Goal: Task Accomplishment & Management: Manage account settings

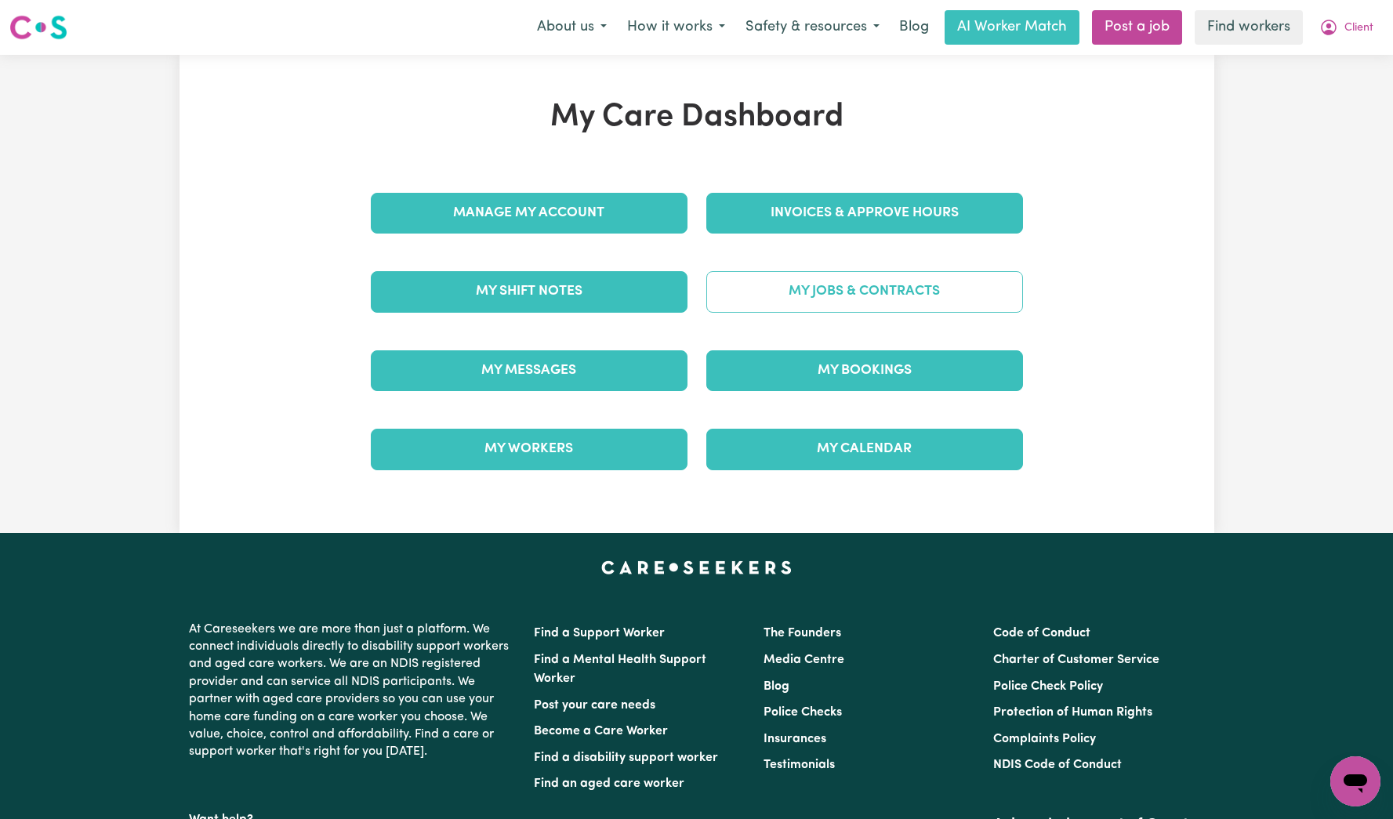
click at [855, 298] on link "My Jobs & Contracts" at bounding box center [865, 291] width 317 height 41
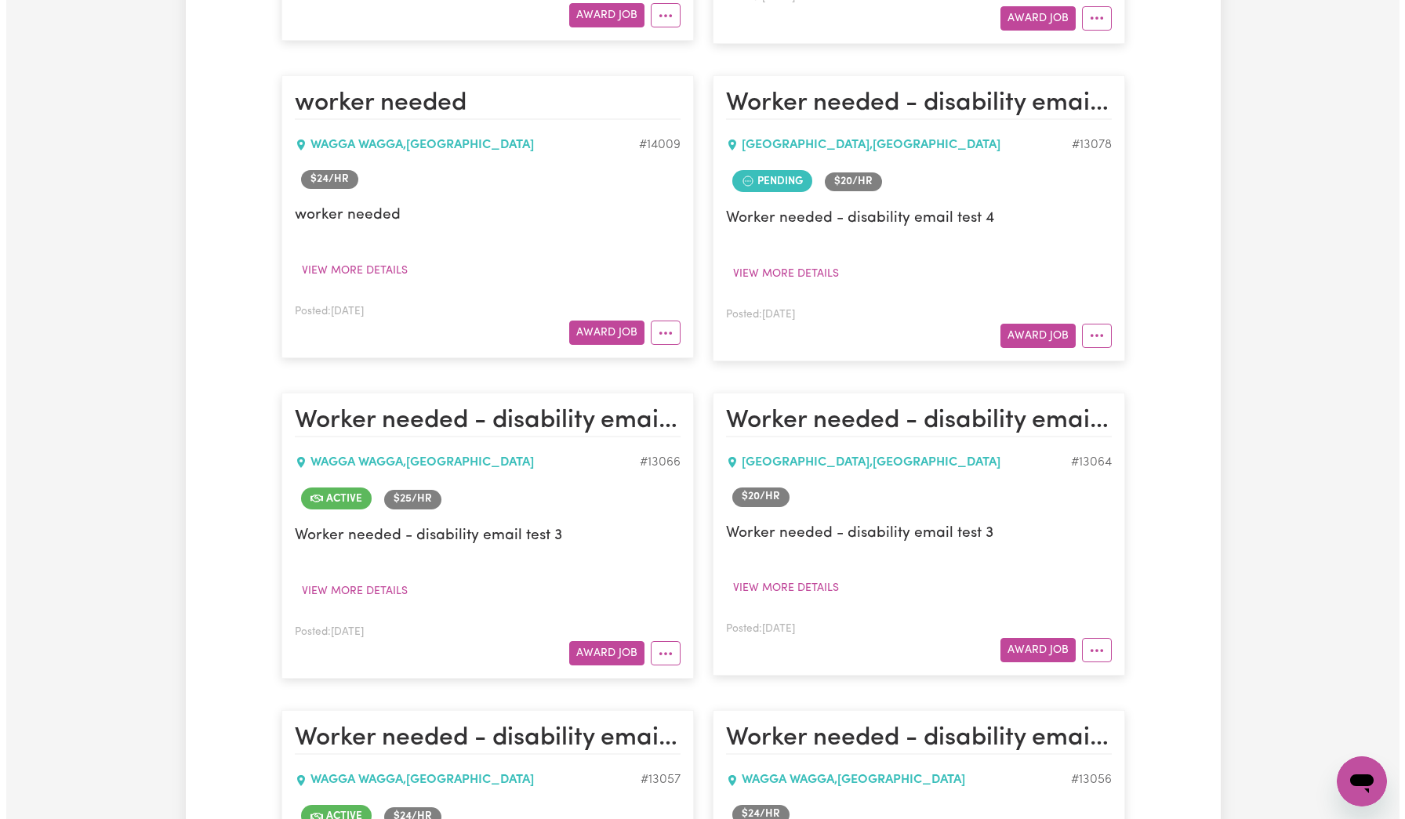
scroll to position [4287, 0]
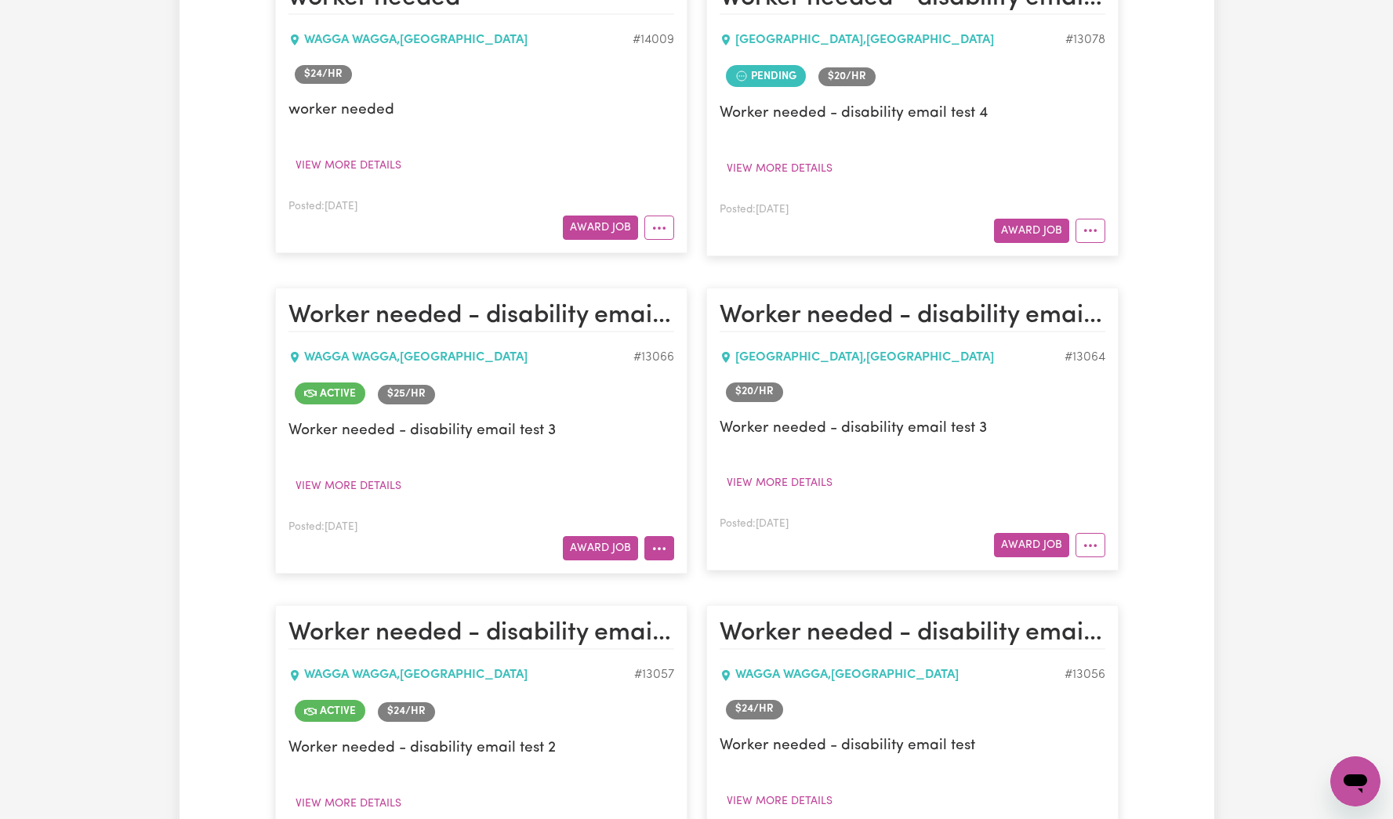
click at [661, 536] on button "More options" at bounding box center [660, 548] width 30 height 24
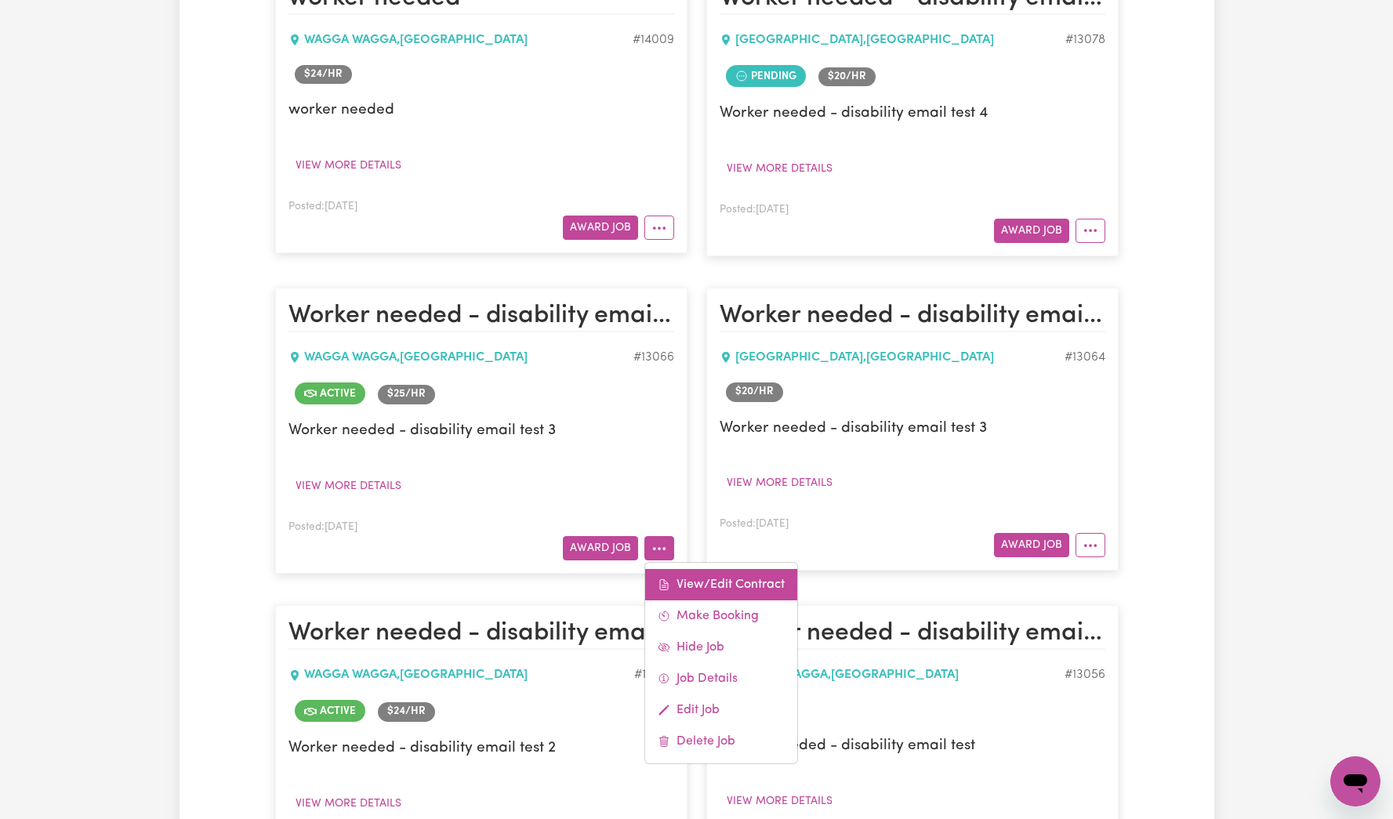
click at [715, 569] on link "View/Edit Contract" at bounding box center [721, 584] width 152 height 31
select select "WEEKDAY_DAYTIME"
select select "ASSISTANCE_SELF_CARE"
select select "ONE"
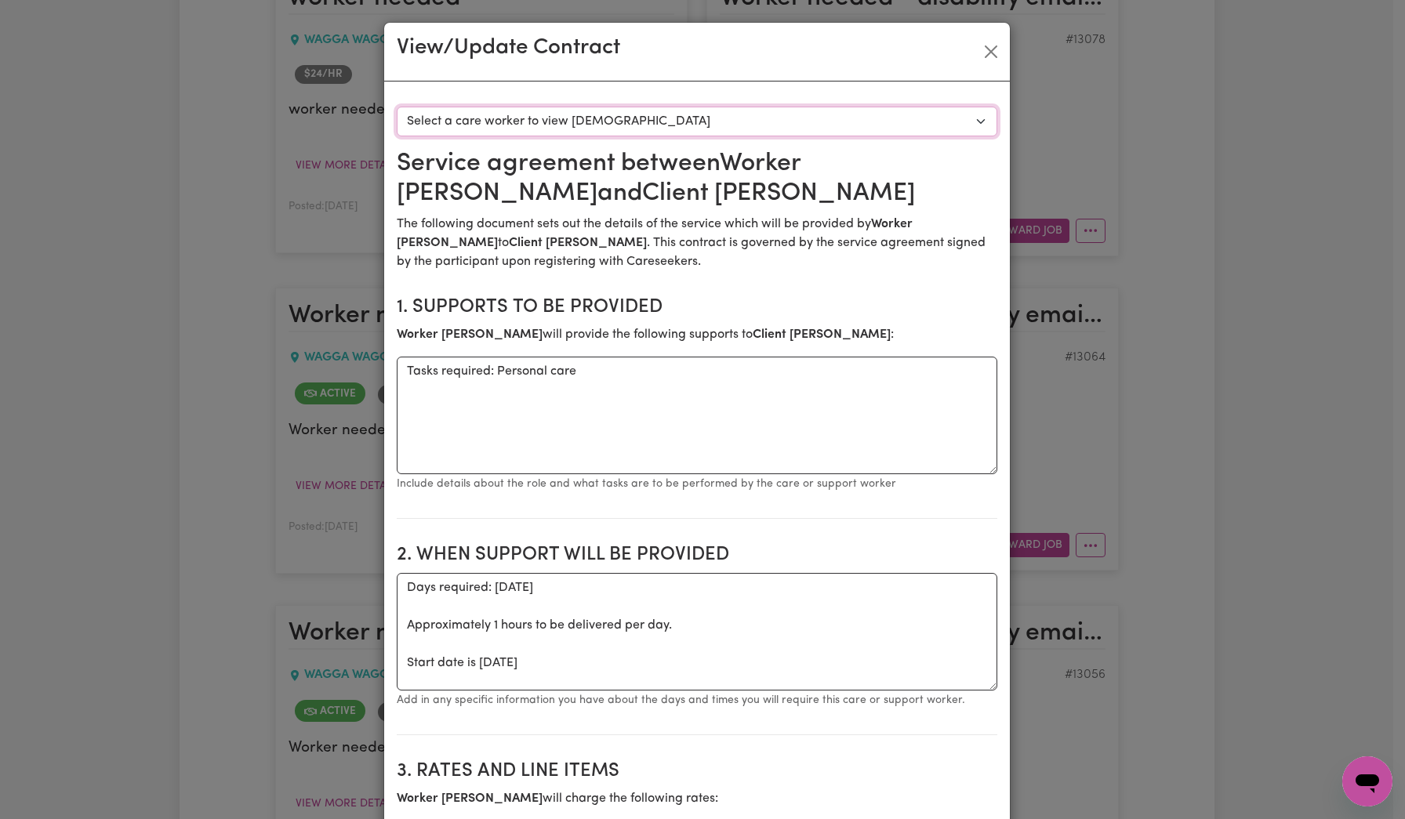
click at [760, 123] on select "Select a care worker to view [DEMOGRAPHIC_DATA] #9679 - Worker [PERSON_NAME] ([…" at bounding box center [697, 122] width 601 height 30
select select "9291"
click at [397, 107] on select "Select a care worker to view [DEMOGRAPHIC_DATA] #9679 - Worker [PERSON_NAME] ([…" at bounding box center [697, 122] width 601 height 30
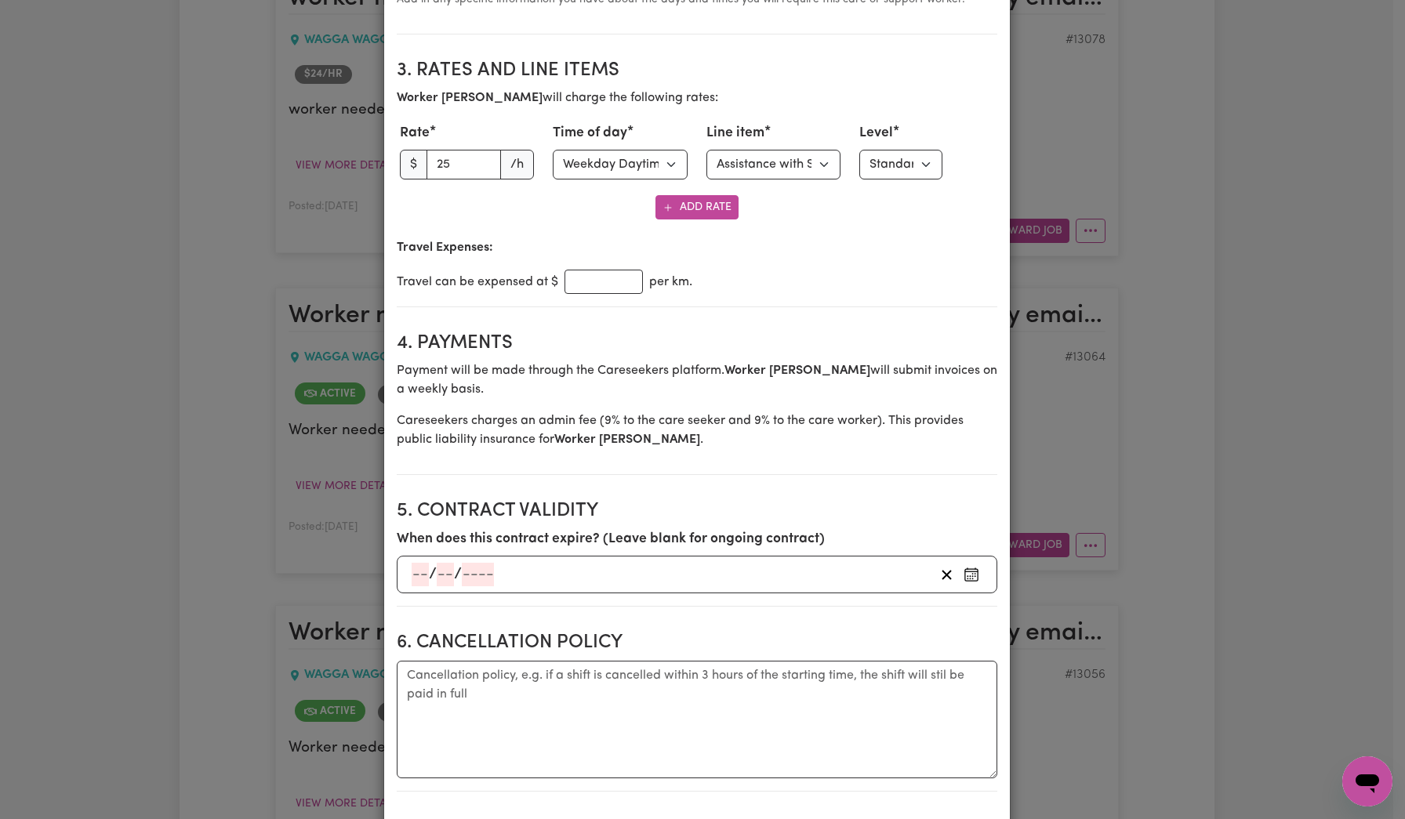
scroll to position [687, 0]
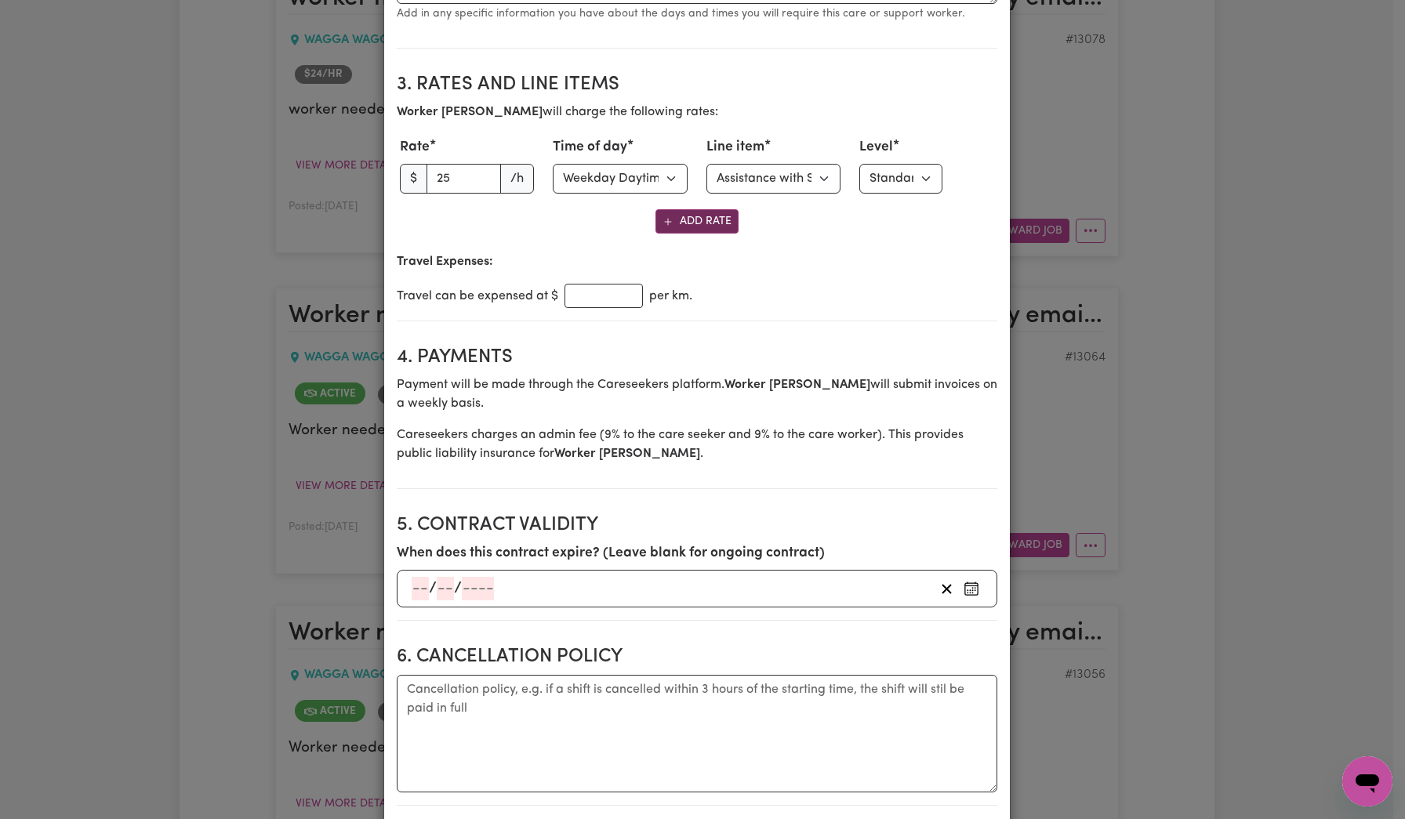
click at [699, 221] on button "Add Rate" at bounding box center [697, 221] width 83 height 24
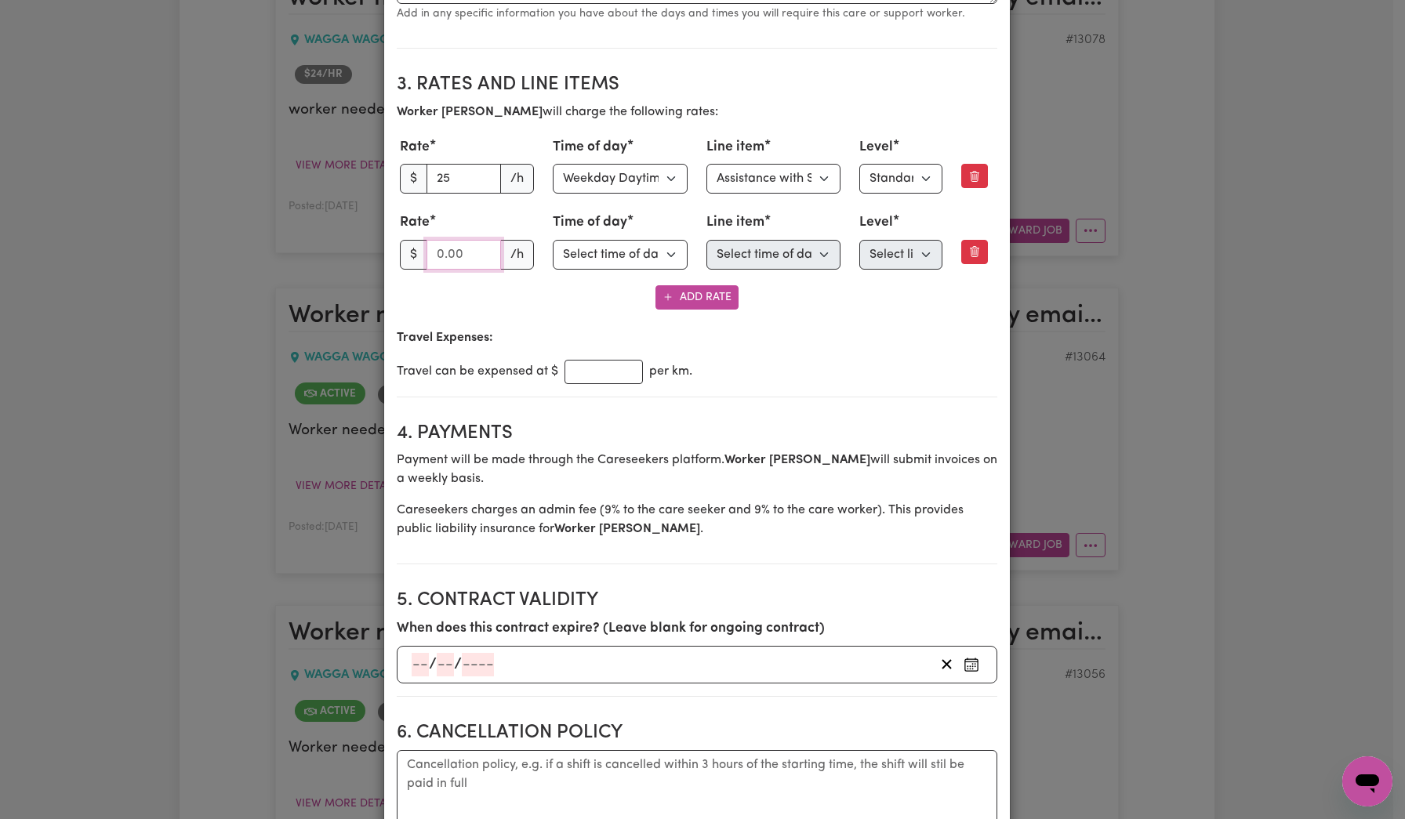
click at [489, 253] on input "number" at bounding box center [464, 255] width 75 height 30
drag, startPoint x: 451, startPoint y: 256, endPoint x: 427, endPoint y: 256, distance: 24.3
click at [427, 256] on input "12" at bounding box center [464, 255] width 75 height 30
type input "27"
click at [575, 255] on select "Select time of day Weekday Daytime Weekday Evening [DATE] [DATE] Public Holiday…" at bounding box center [620, 255] width 135 height 30
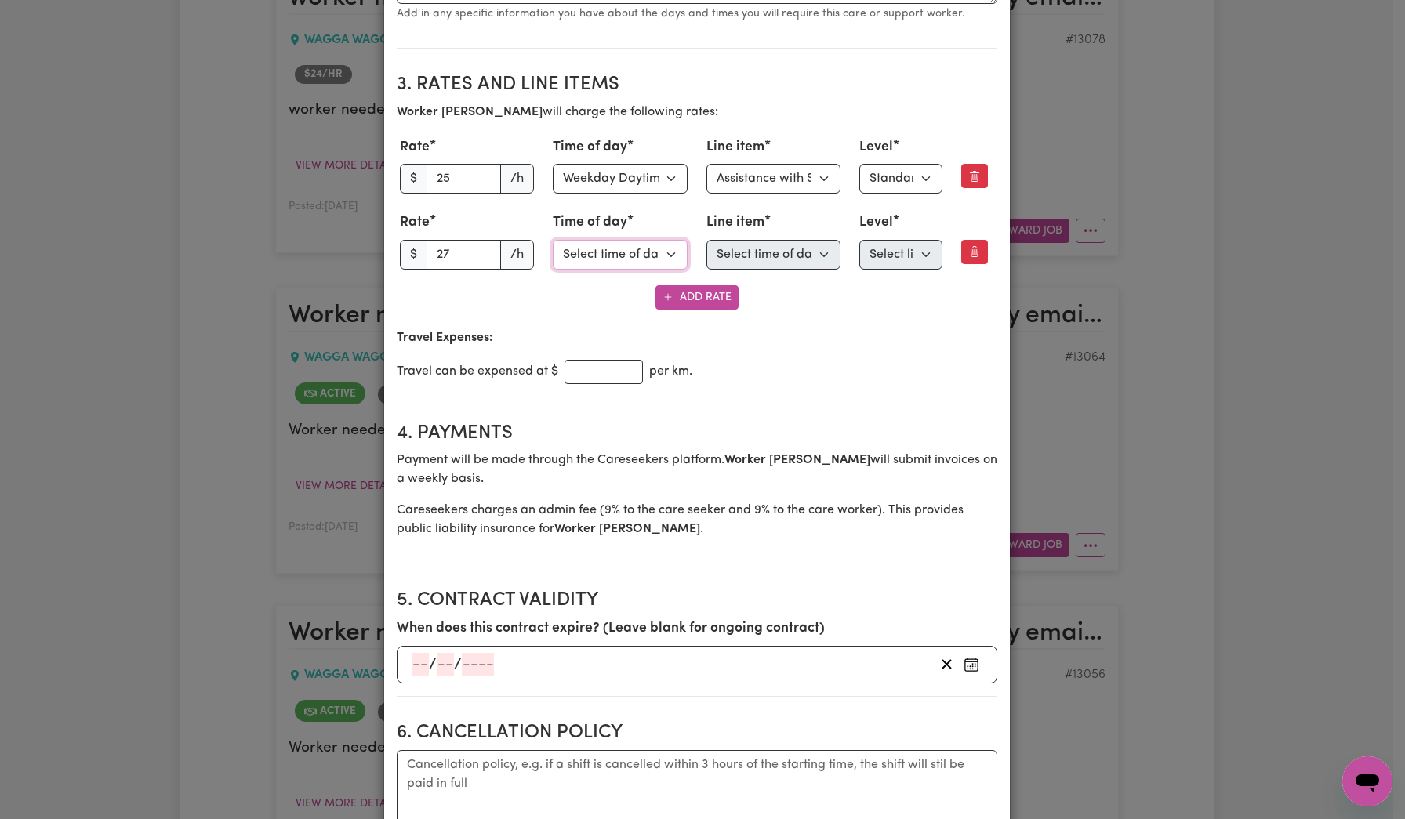
select select "WEEKDAY_EVENING"
click at [553, 240] on select "Select time of day Weekday Daytime Weekday Evening [DATE] [DATE] Public Holiday…" at bounding box center [620, 255] width 135 height 30
click at [779, 247] on select "Select line item Assistance with Self Care Activities Assistance with personal …" at bounding box center [774, 255] width 135 height 30
click at [707, 240] on select "Select line item Assistance with Self Care Activities Assistance with personal …" at bounding box center [774, 255] width 135 height 30
click at [798, 245] on select "Select line item Assistance with Self Care Activities Assistance with personal …" at bounding box center [774, 255] width 135 height 30
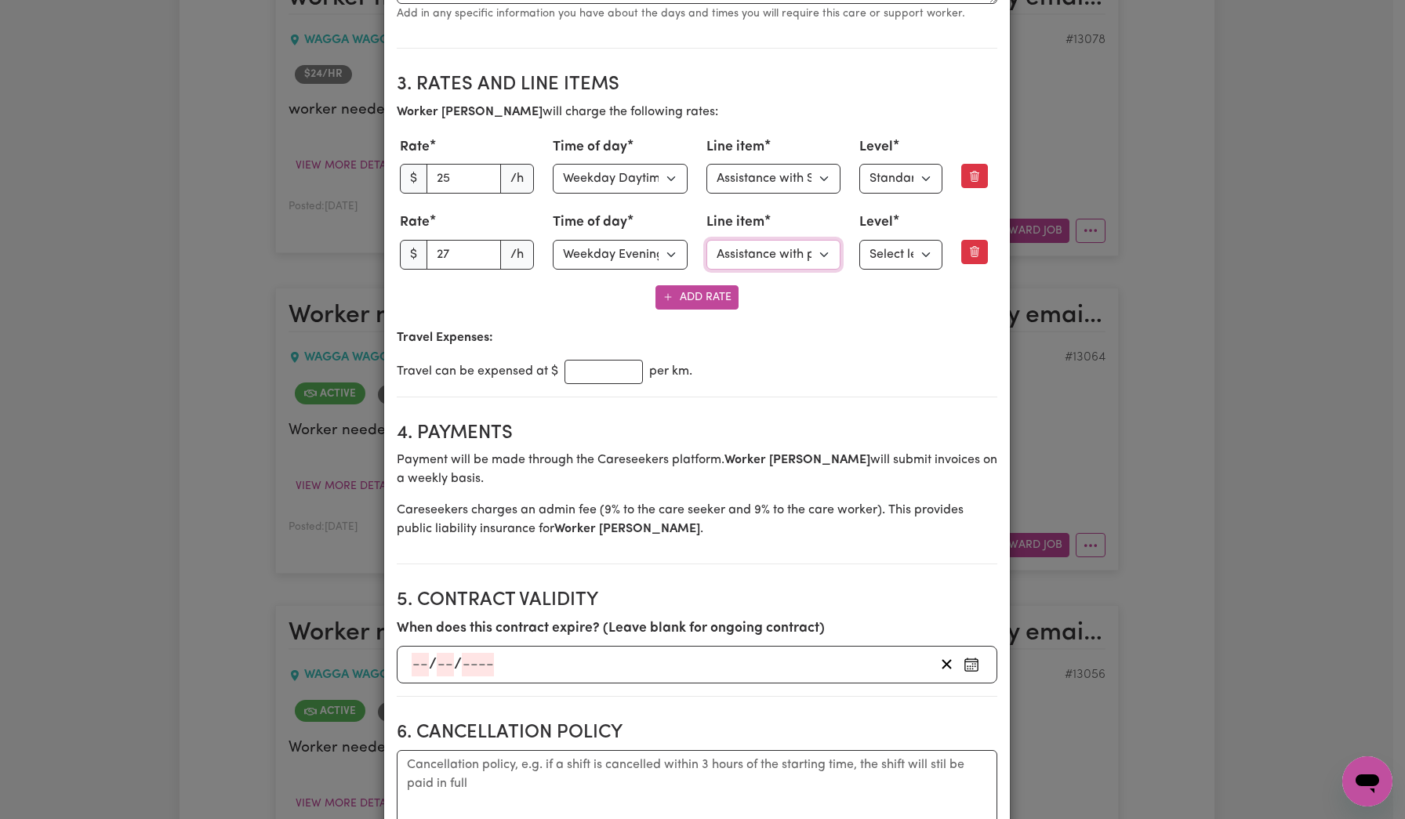
select select "ASSISTANCE_SELF_CARE"
click at [707, 240] on select "Select line item Assistance with Self Care Activities Assistance with personal …" at bounding box center [774, 255] width 135 height 30
click at [910, 263] on select "Select level Standard Level 1 High Intensity Level 2" at bounding box center [900, 255] width 83 height 30
select select "TWO"
click at [859, 240] on select "Select level Standard Level 1 High Intensity Level 2" at bounding box center [900, 255] width 83 height 30
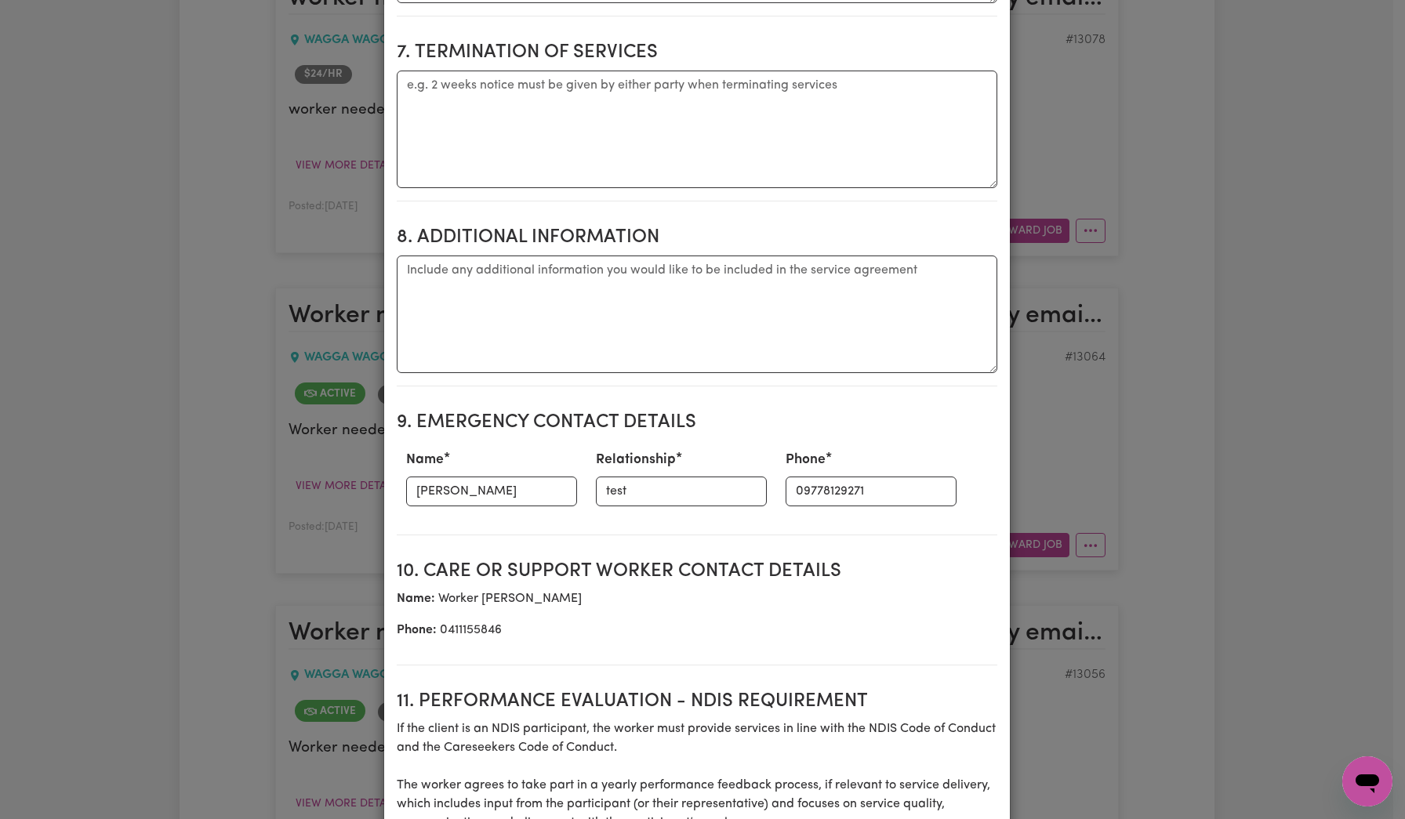
scroll to position [2033, 0]
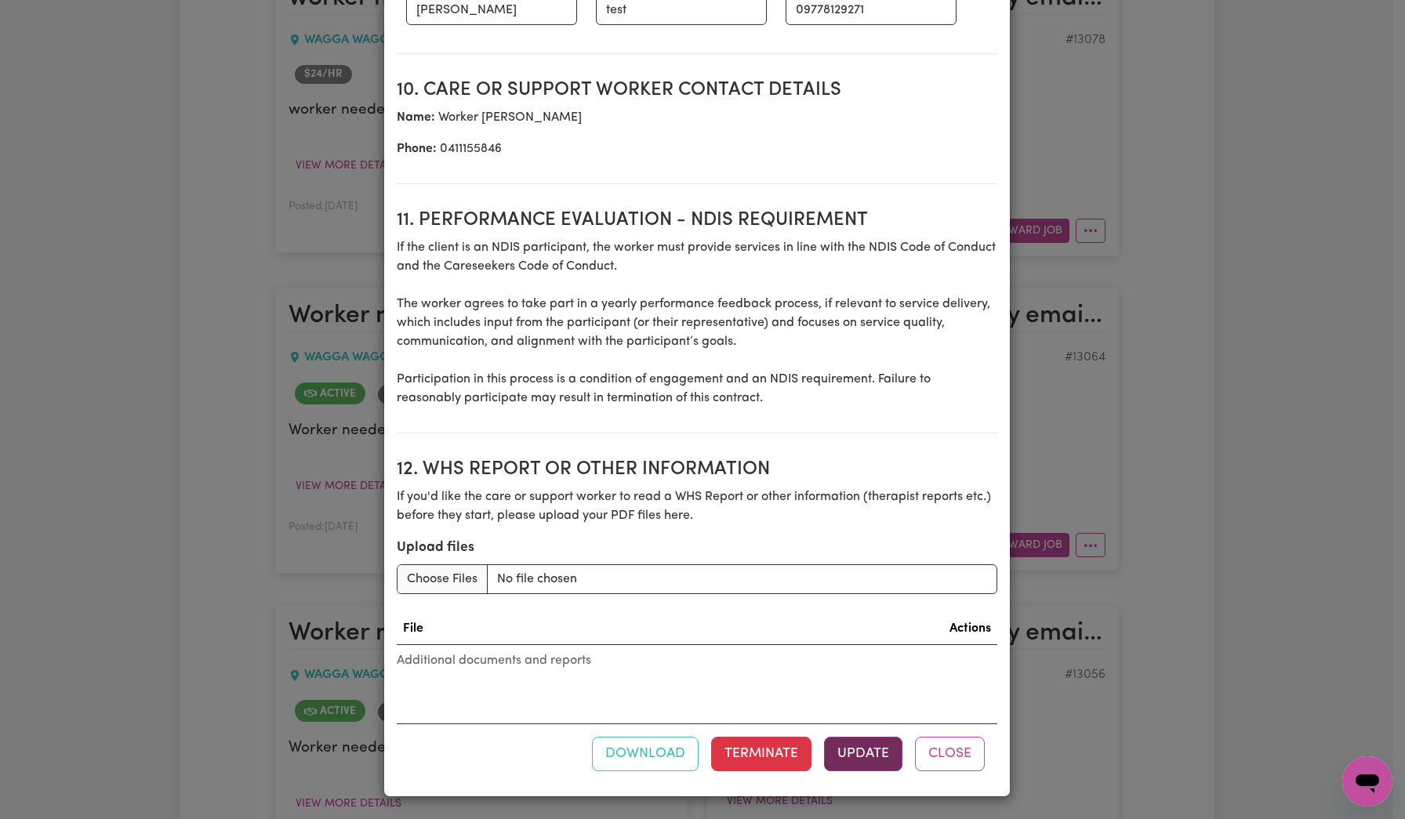
click at [856, 761] on button "Update" at bounding box center [863, 754] width 78 height 35
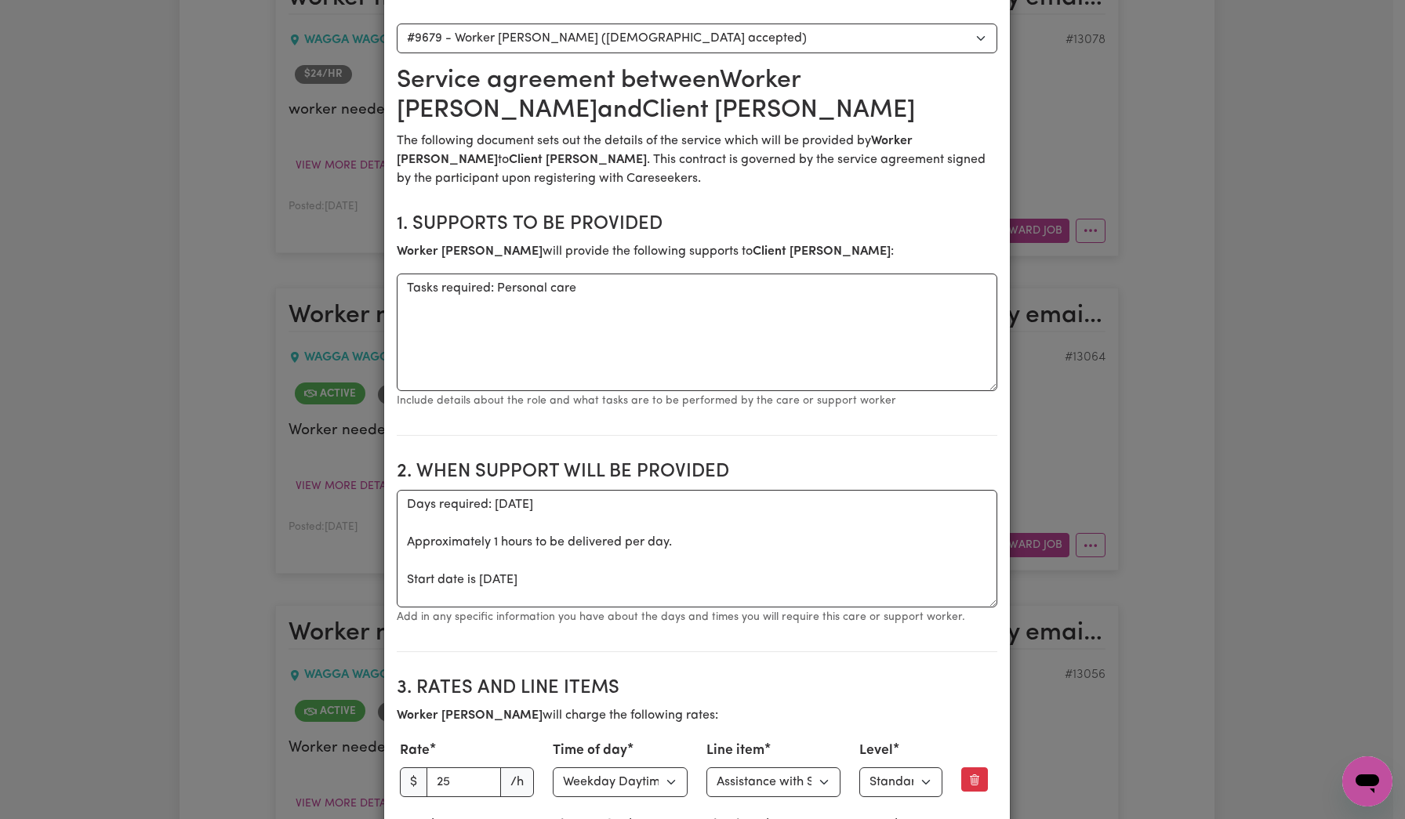
scroll to position [0, 0]
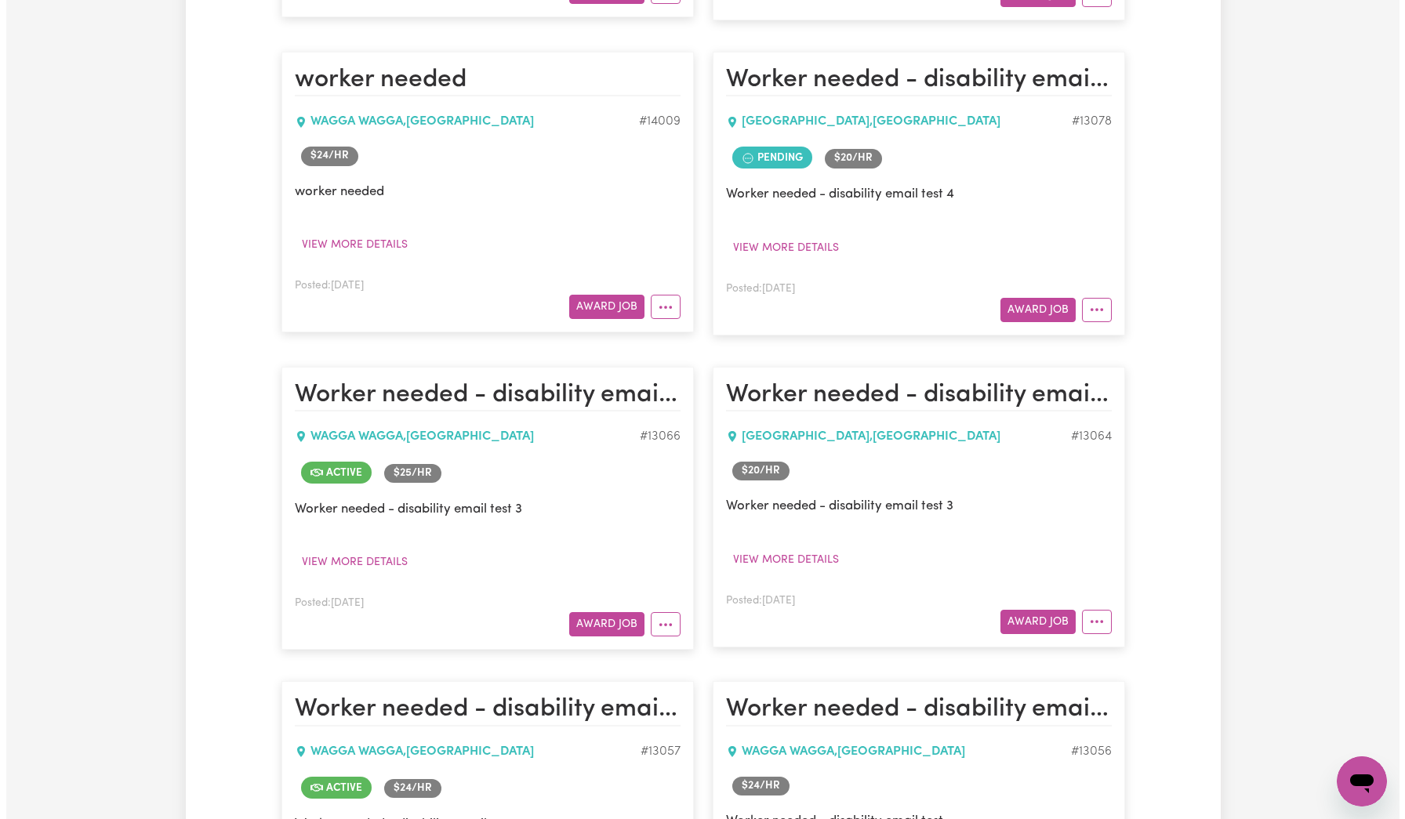
scroll to position [4224, 0]
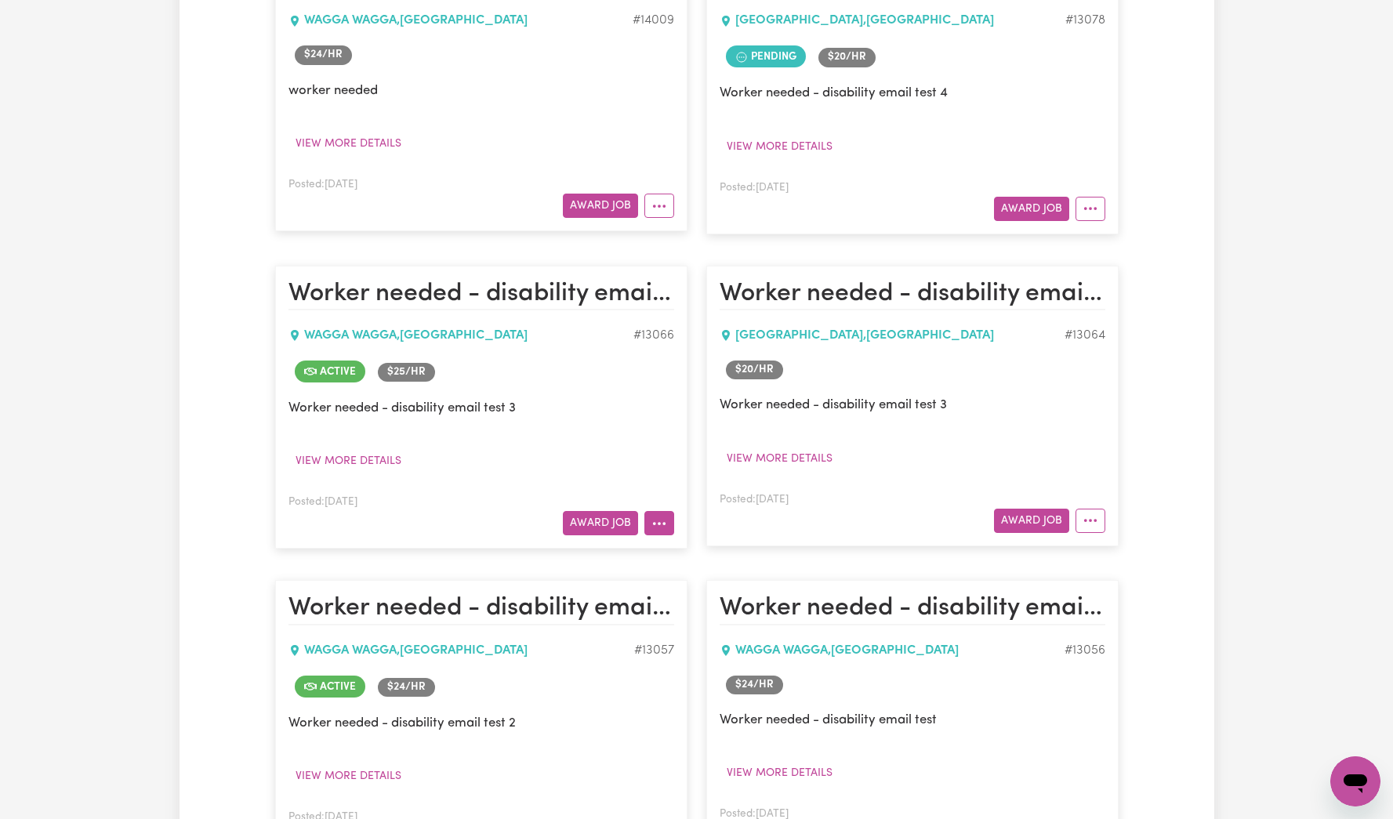
click at [668, 536] on button "More options" at bounding box center [660, 523] width 30 height 24
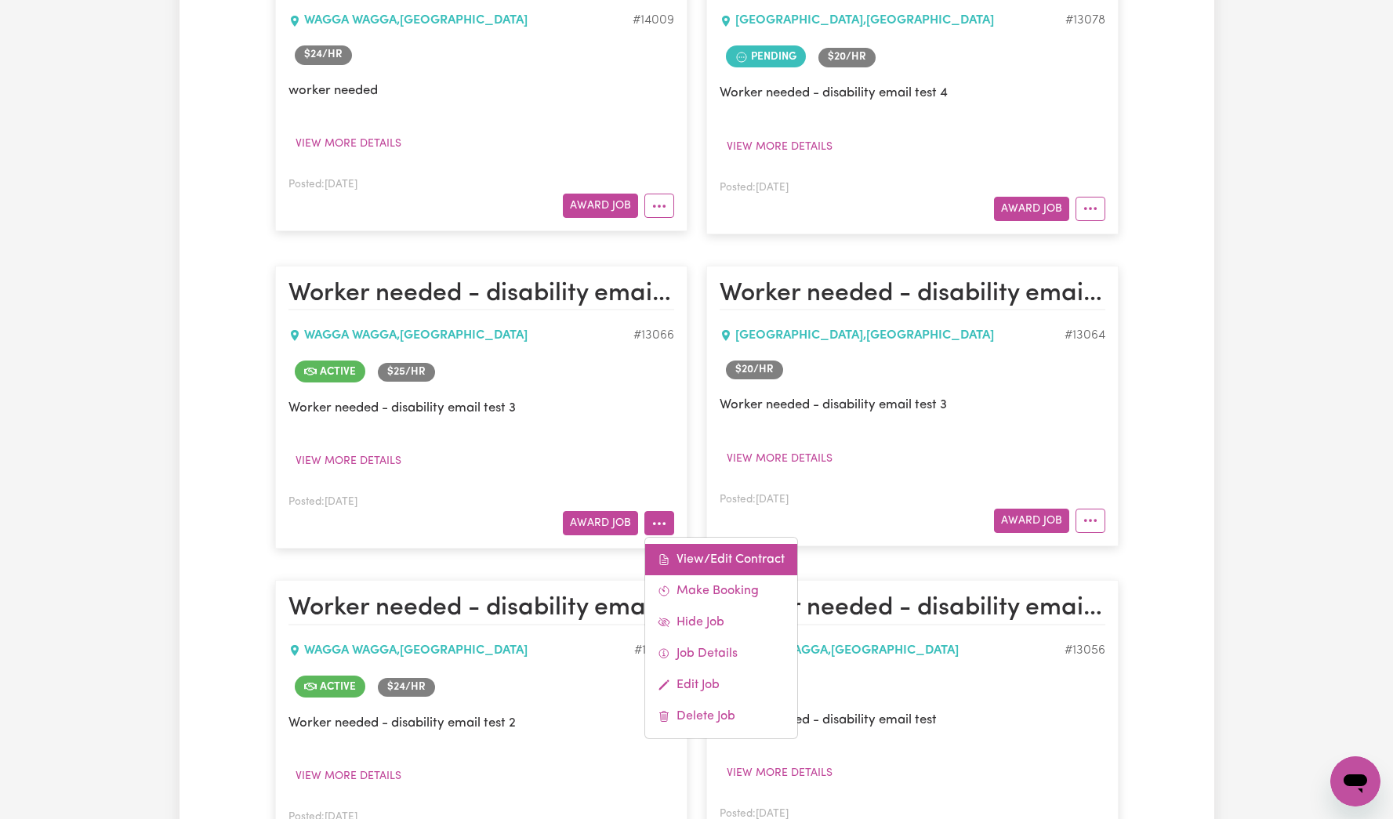
click at [707, 566] on link "View/Edit Contract" at bounding box center [721, 559] width 152 height 31
select select "WEEKDAY_DAYTIME"
select select "ASSISTANCE_SELF_CARE"
select select "ONE"
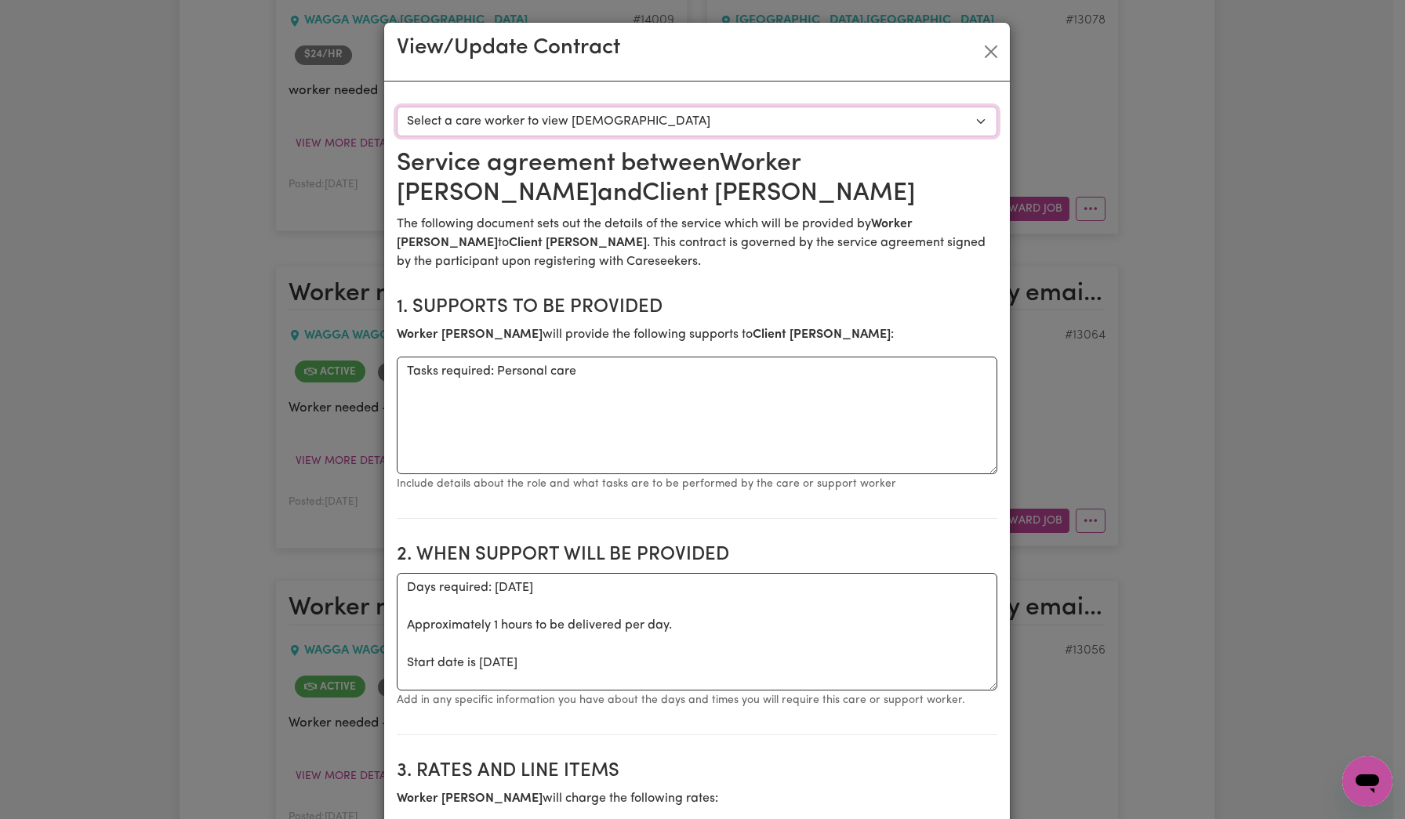
click at [729, 122] on select "Select a care worker to view [DEMOGRAPHIC_DATA] #9679 - Worker [PERSON_NAME] ([…" at bounding box center [697, 122] width 601 height 30
select select "9291"
click at [397, 107] on select "Select a care worker to view [DEMOGRAPHIC_DATA] #9679 - Worker [PERSON_NAME] ([…" at bounding box center [697, 122] width 601 height 30
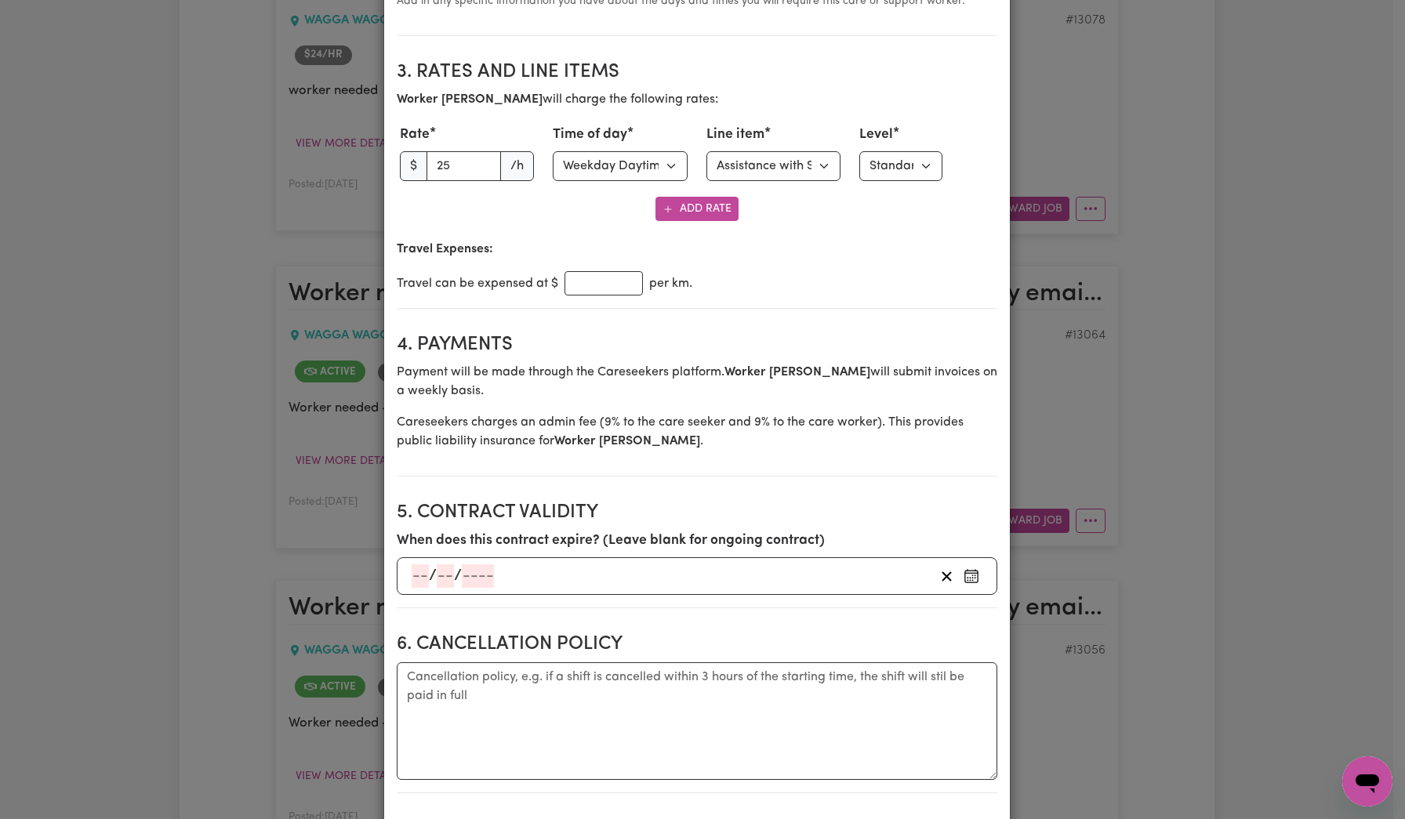
scroll to position [659, 0]
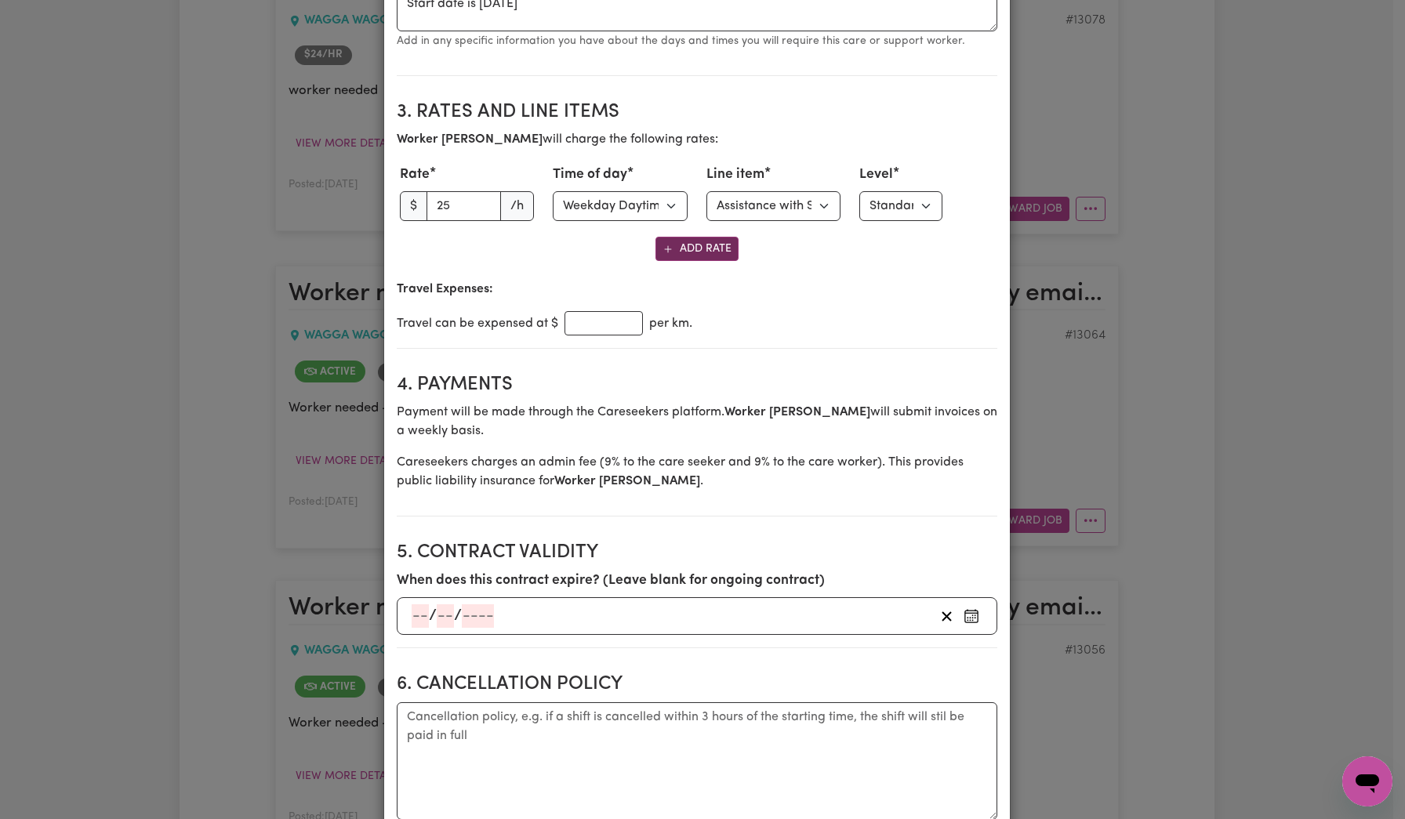
click at [722, 256] on button "Add Rate" at bounding box center [697, 249] width 83 height 24
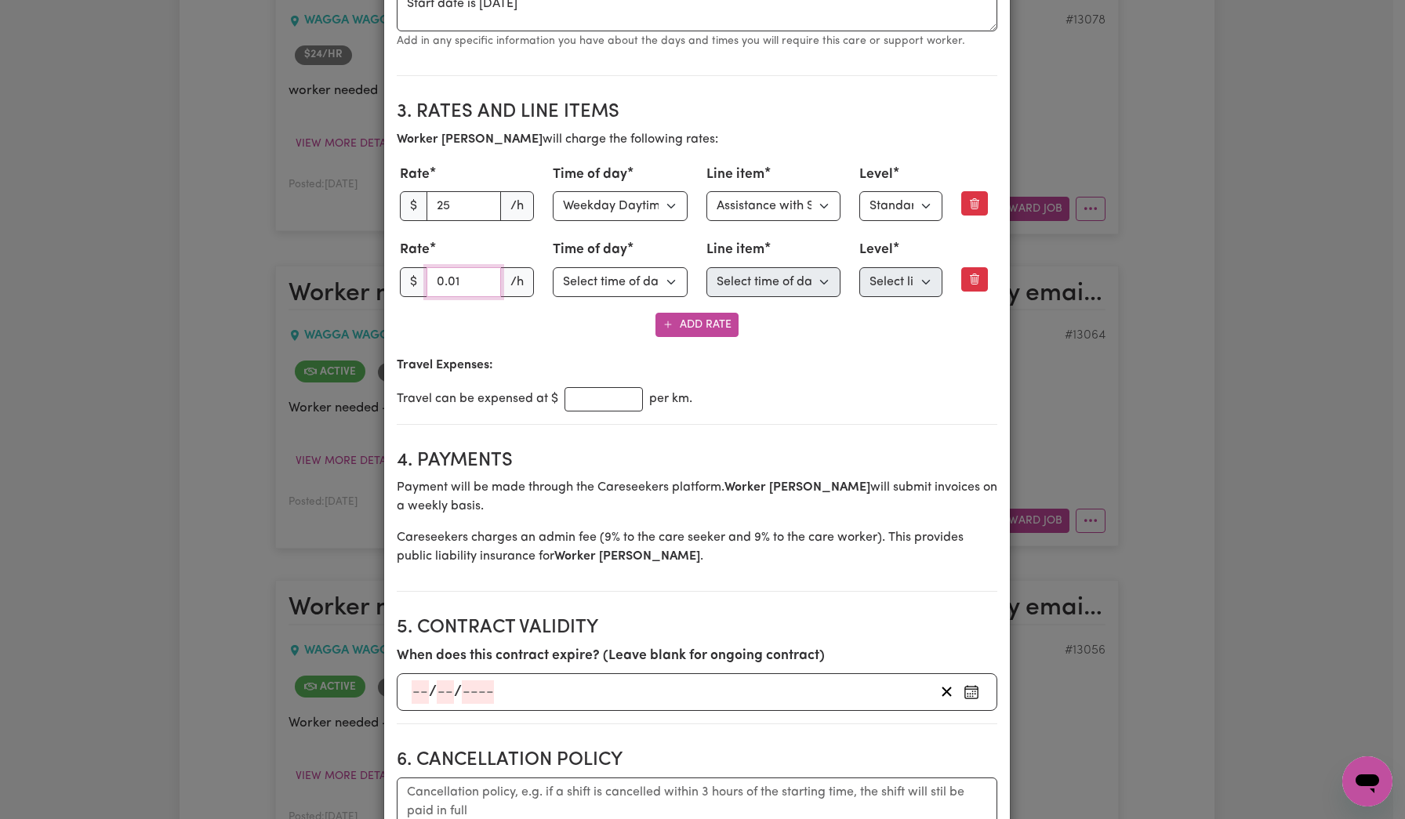
click at [473, 274] on input "0.01" at bounding box center [464, 282] width 75 height 30
drag, startPoint x: 463, startPoint y: 283, endPoint x: 422, endPoint y: 283, distance: 41.6
click at [427, 283] on input "0.01" at bounding box center [464, 282] width 75 height 30
type input "27"
click at [623, 289] on select "Select time of day Weekday Daytime Weekday Evening [DATE] [DATE] Public Holiday…" at bounding box center [620, 282] width 135 height 30
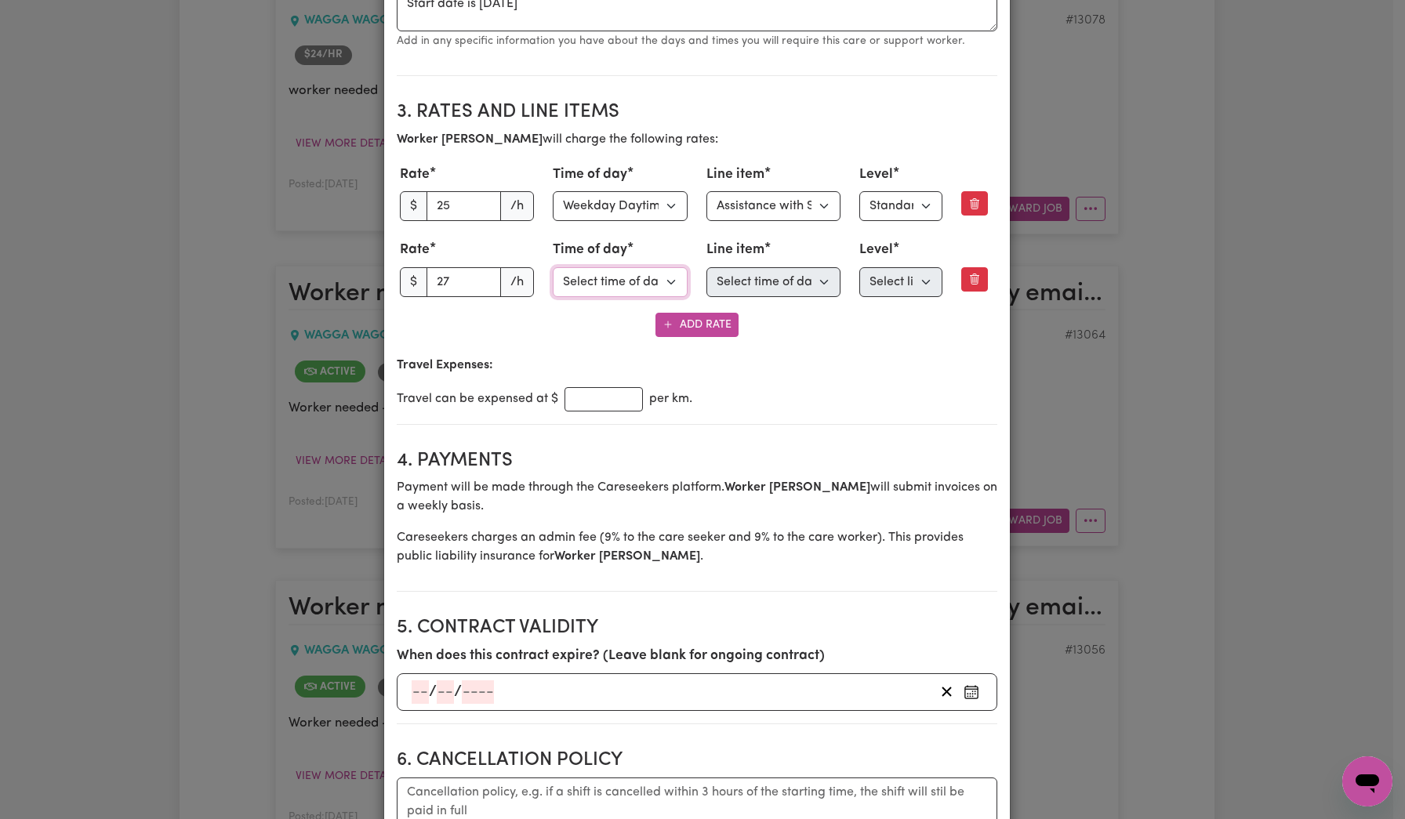
select select "WEEKDAY_EVENING"
click at [553, 267] on select "Select time of day Weekday Daytime Weekday Evening [DATE] [DATE] Public Holiday…" at bounding box center [620, 282] width 135 height 30
click at [765, 292] on select "Select line item Assistance with Self Care Activities Assistance with personal …" at bounding box center [774, 282] width 135 height 30
select select "PERSONAL_DOMESTIC_ACTIVITIES"
click at [707, 267] on select "Select line item Assistance with Self Care Activities Assistance with personal …" at bounding box center [774, 282] width 135 height 30
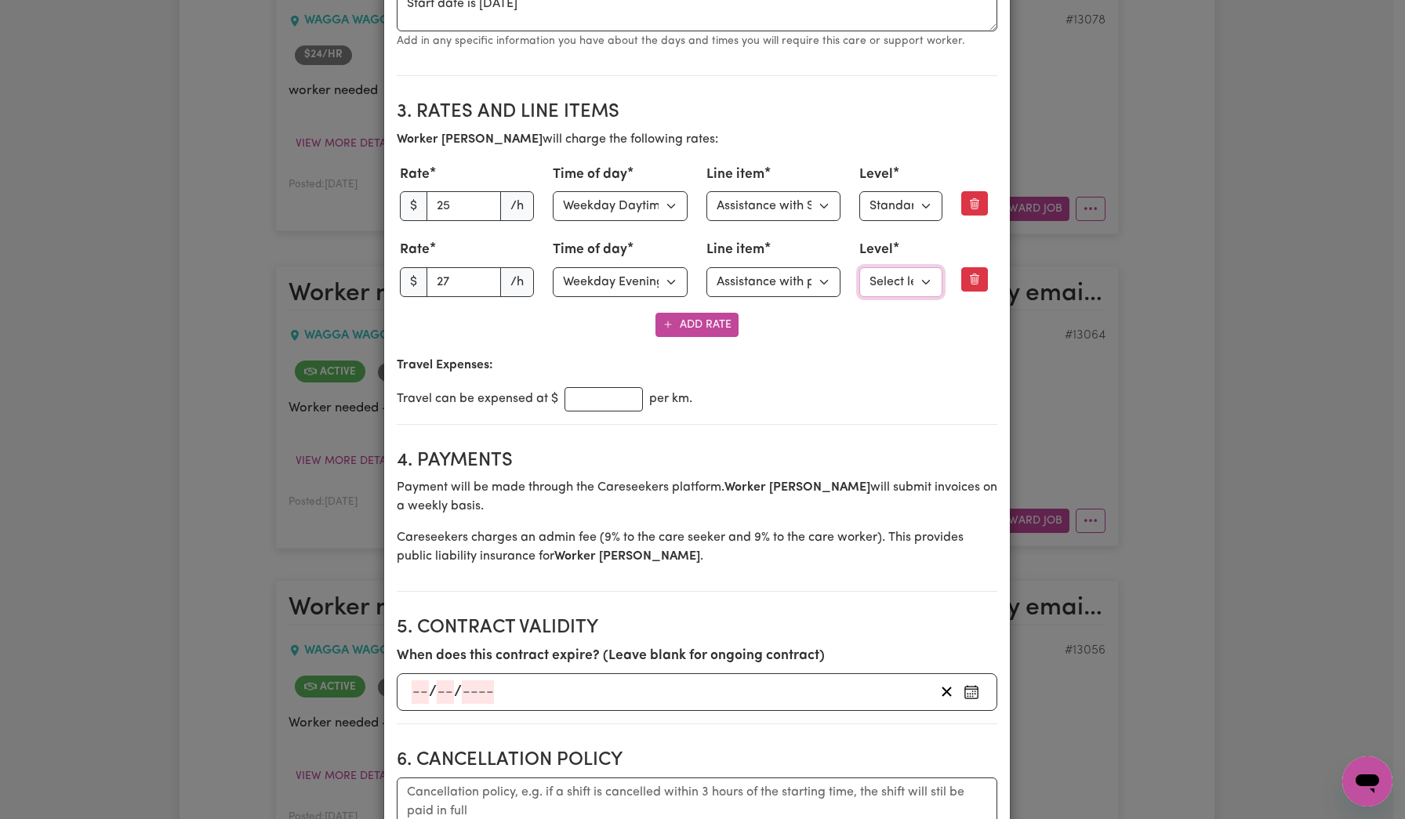
click at [886, 285] on select "Select level Standard Level 1" at bounding box center [900, 282] width 83 height 30
select select "ONE"
click at [859, 267] on select "Select level Standard Level 1" at bounding box center [900, 282] width 83 height 30
click at [598, 395] on input "number" at bounding box center [604, 399] width 78 height 24
type input "12"
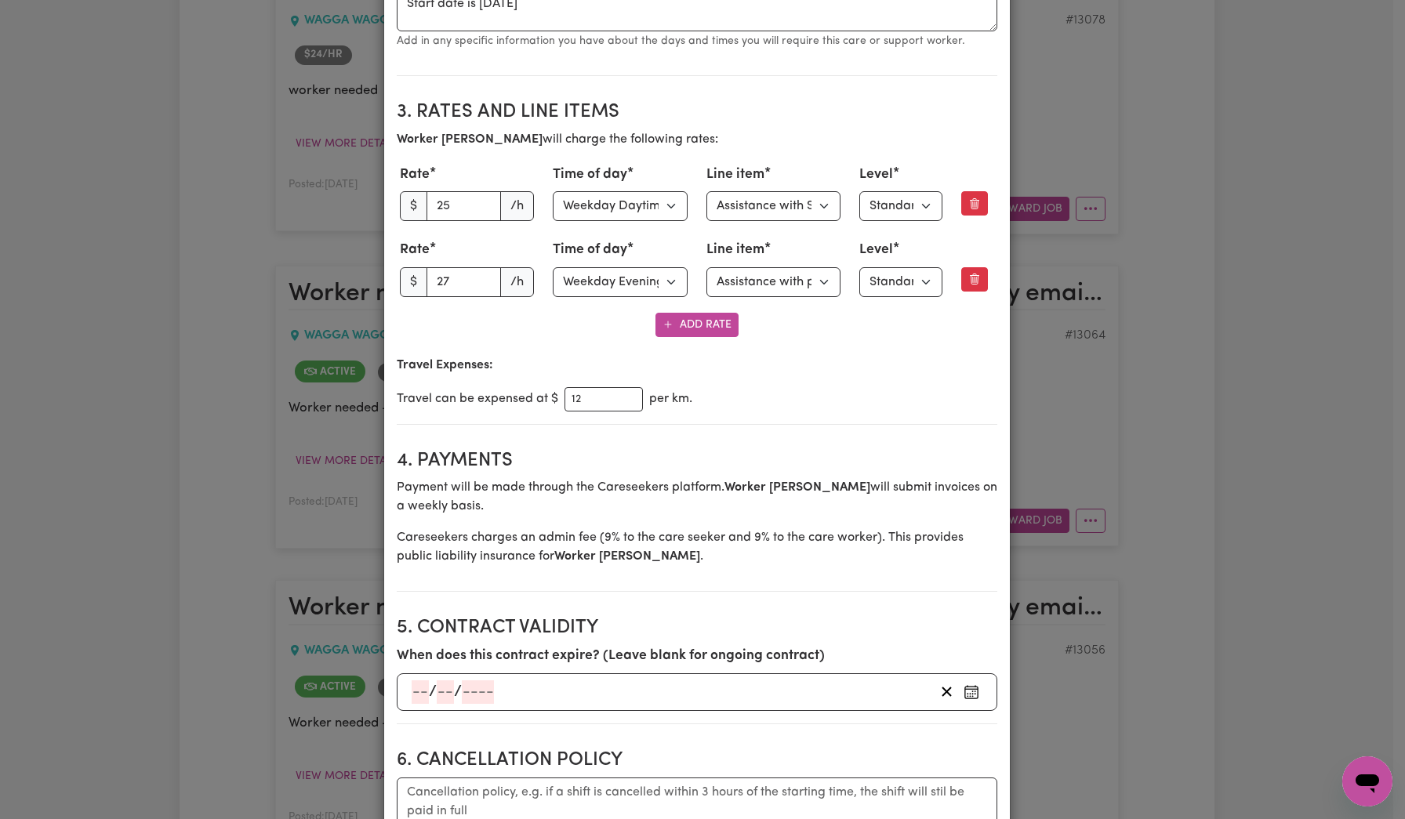
click at [712, 379] on div "Travel Expenses: Travel can be expensed at $ 12 per km." at bounding box center [697, 384] width 601 height 56
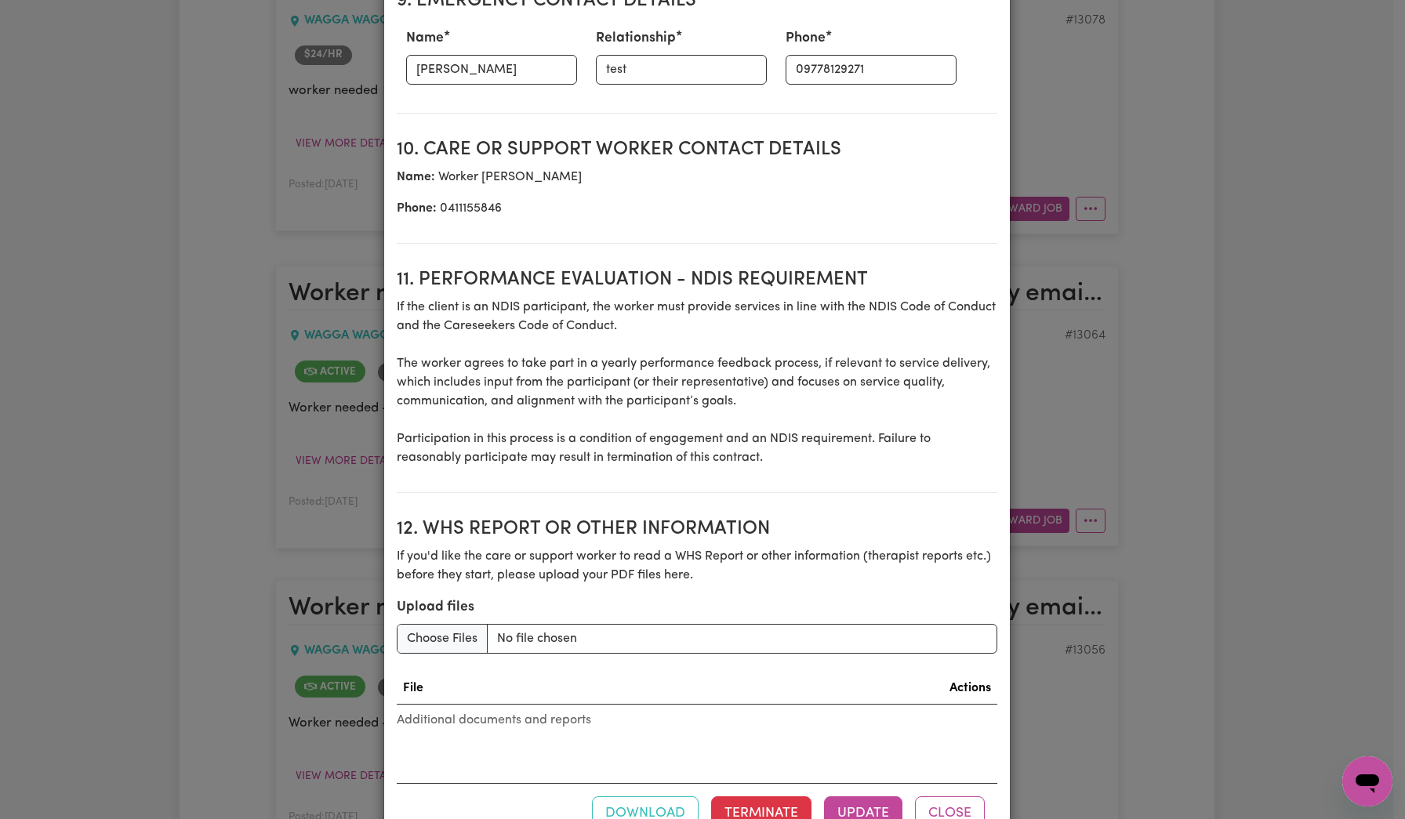
scroll to position [2033, 0]
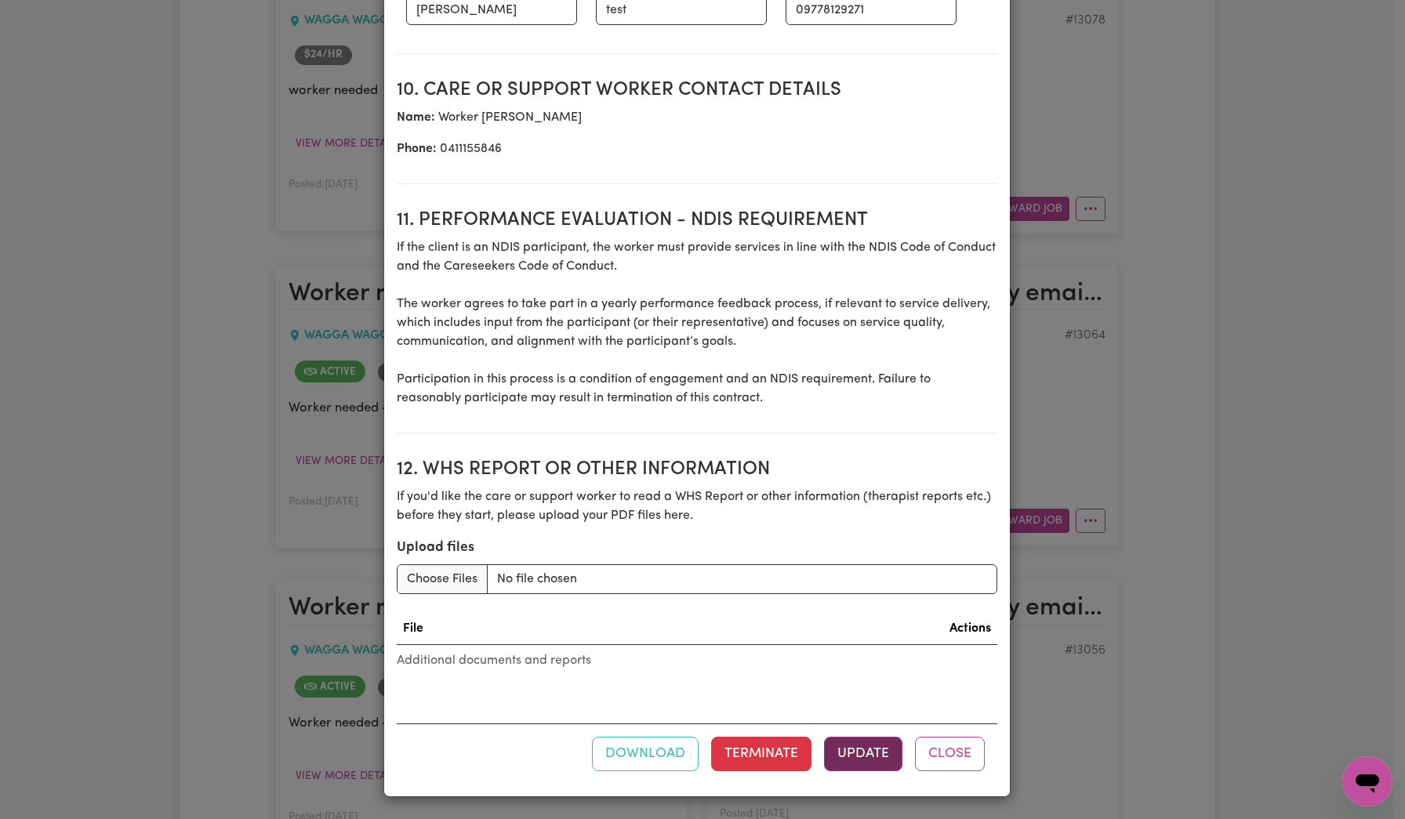
click at [846, 750] on button "Update" at bounding box center [863, 754] width 78 height 35
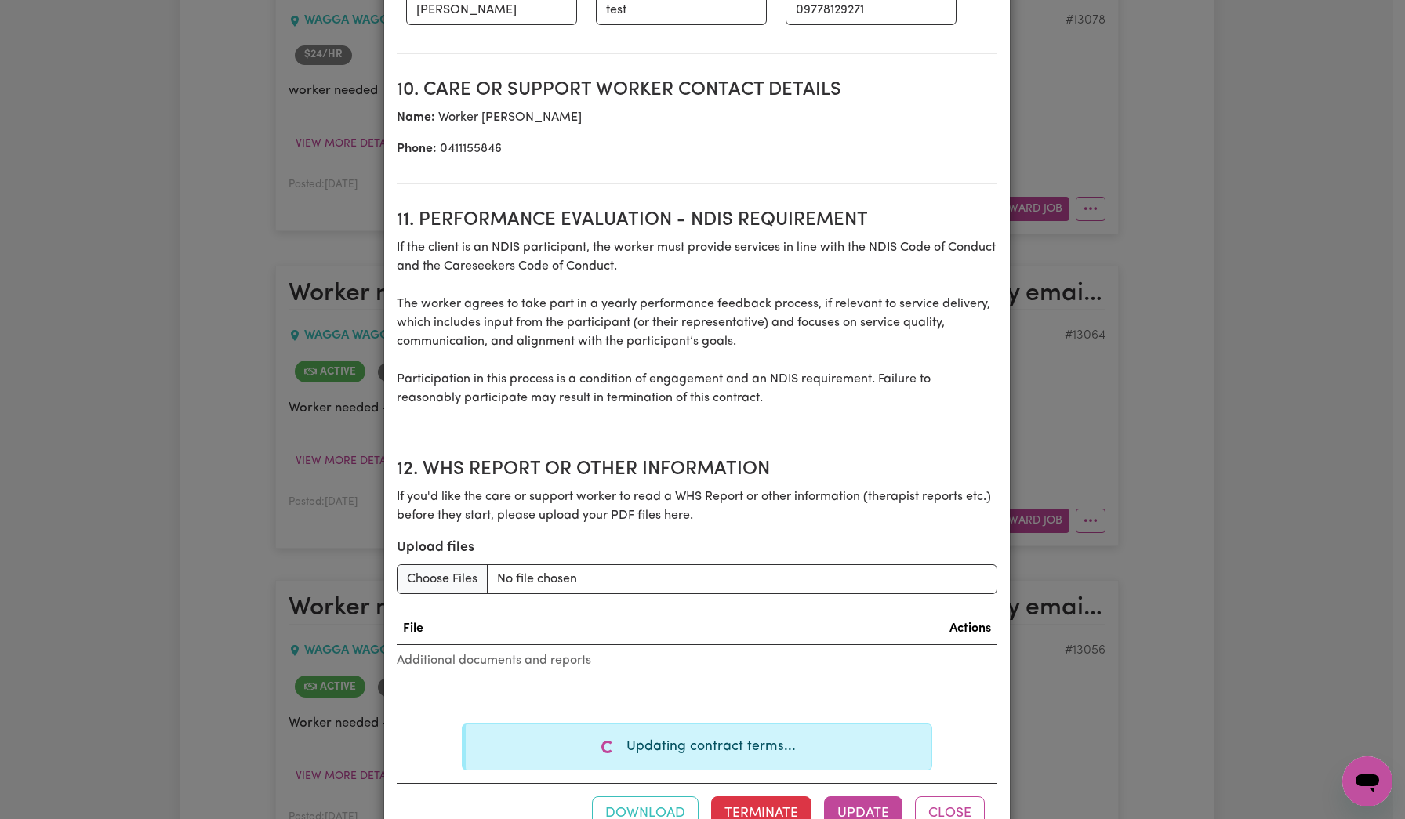
scroll to position [2093, 0]
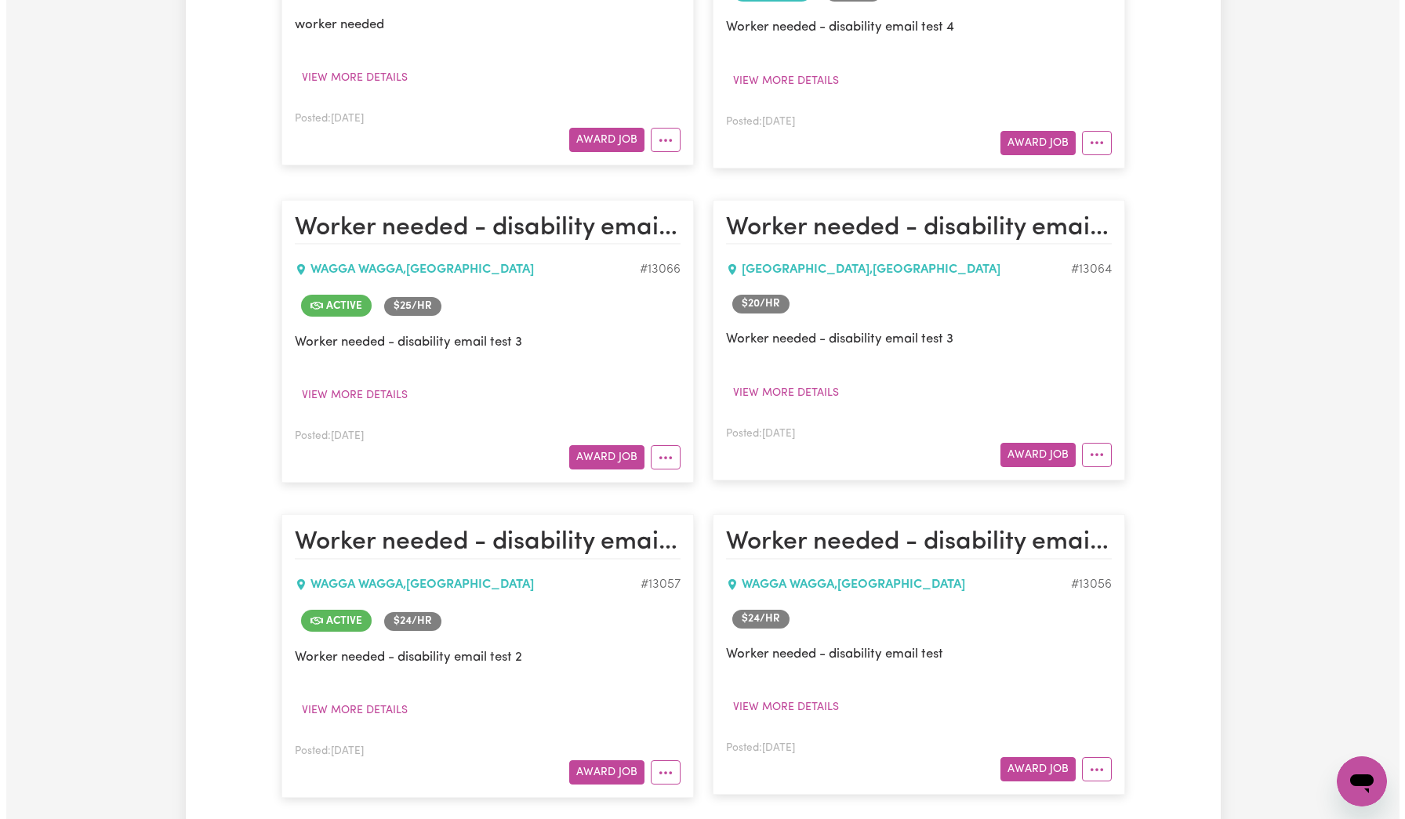
scroll to position [4417, 0]
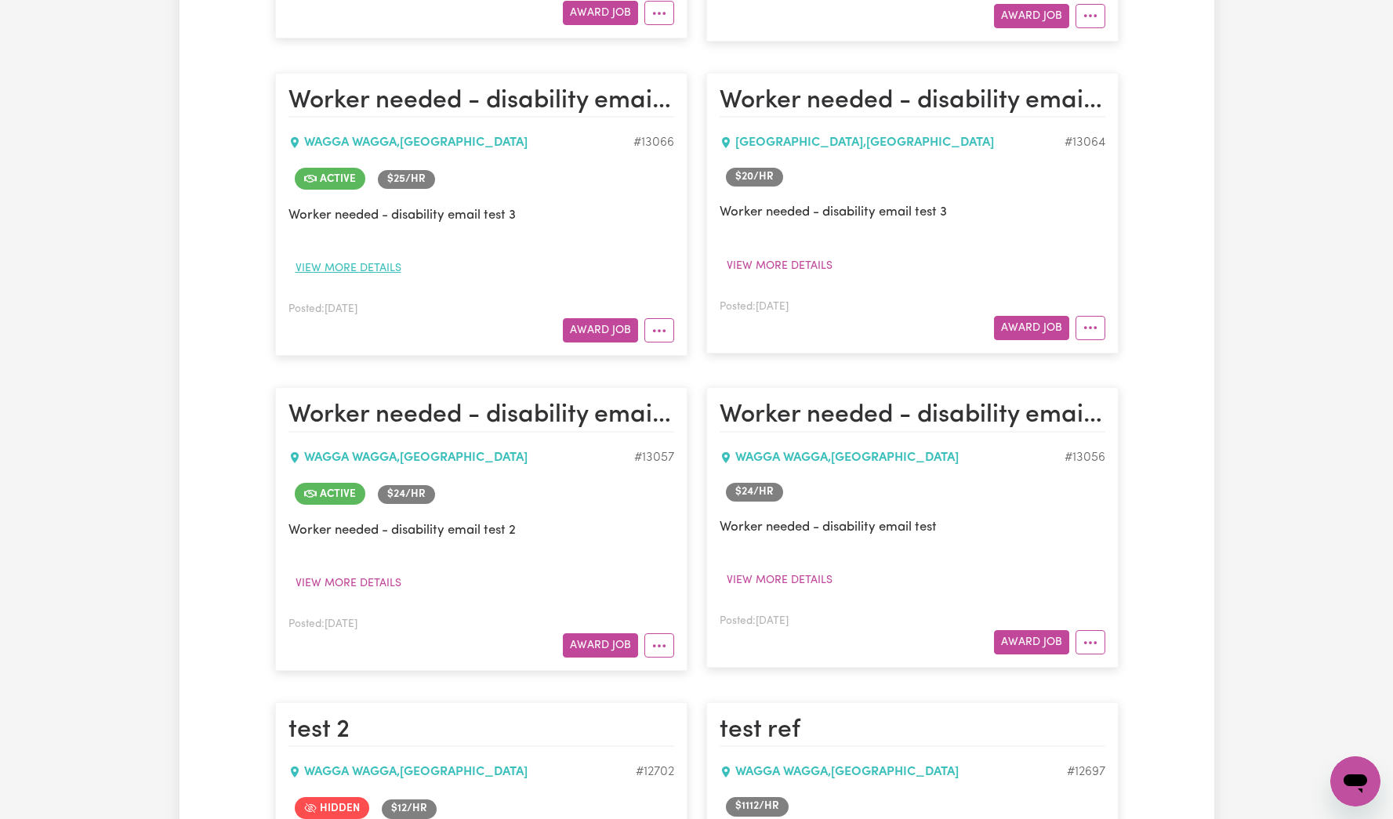
click at [369, 269] on button "View more details" at bounding box center [349, 268] width 120 height 24
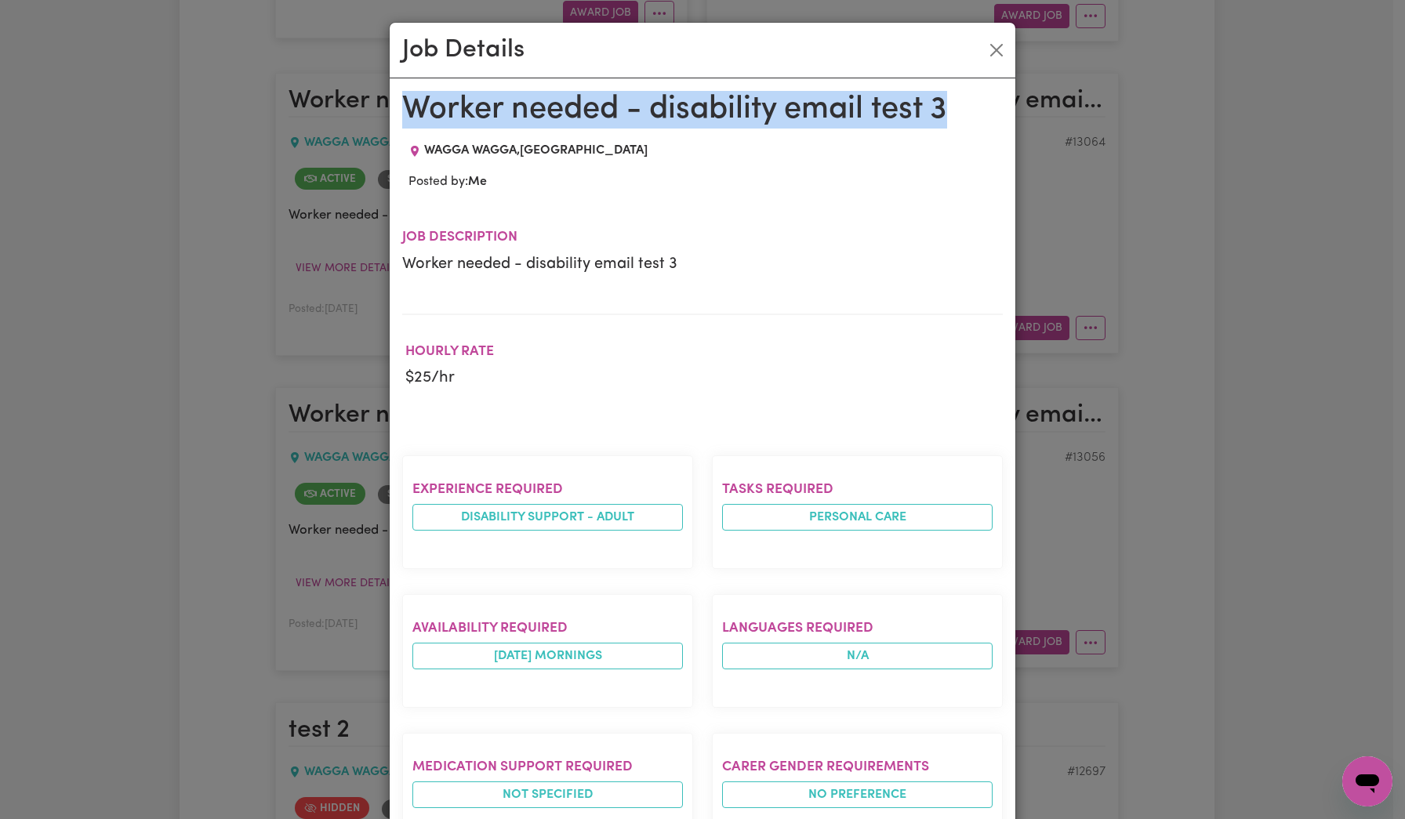
drag, startPoint x: 390, startPoint y: 102, endPoint x: 968, endPoint y: 112, distance: 578.8
click at [968, 112] on div "Worker needed - disability email test 3 WAGGA WAGGA , New South Wales Posted by…" at bounding box center [703, 678] width 626 height 1201
copy h1 "Worker needed - disability email test 3"
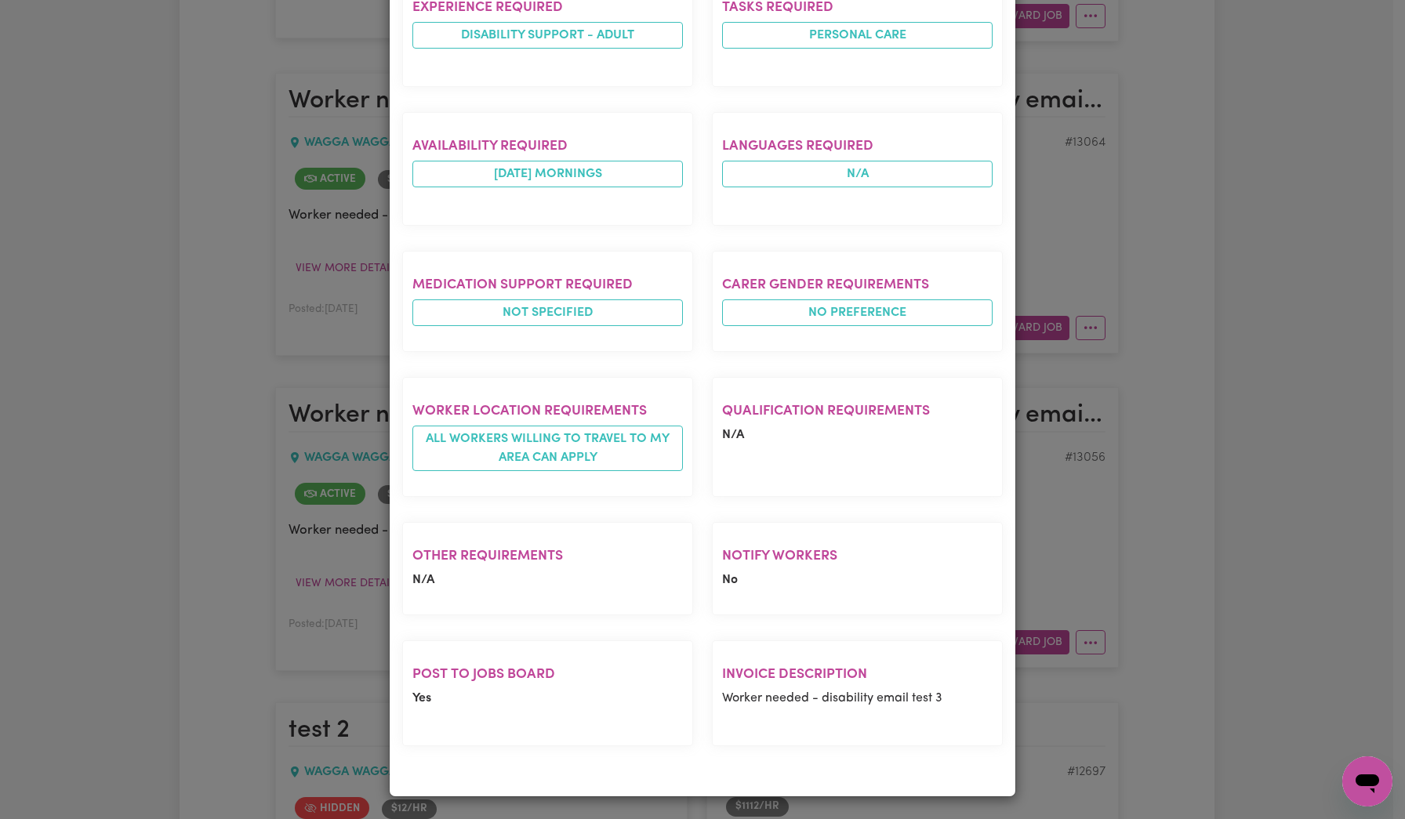
scroll to position [0, 0]
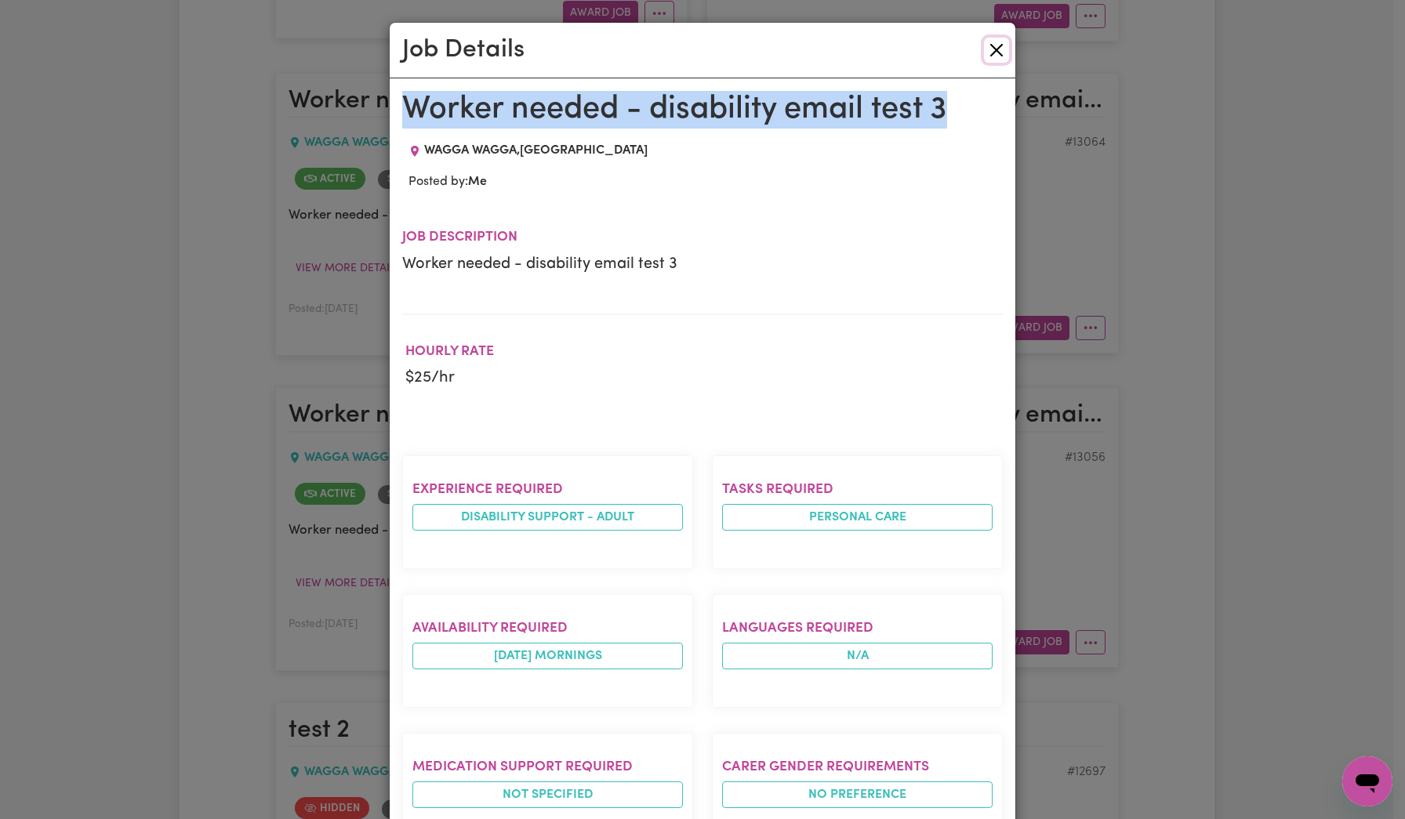
click at [990, 56] on button "Close" at bounding box center [996, 50] width 25 height 25
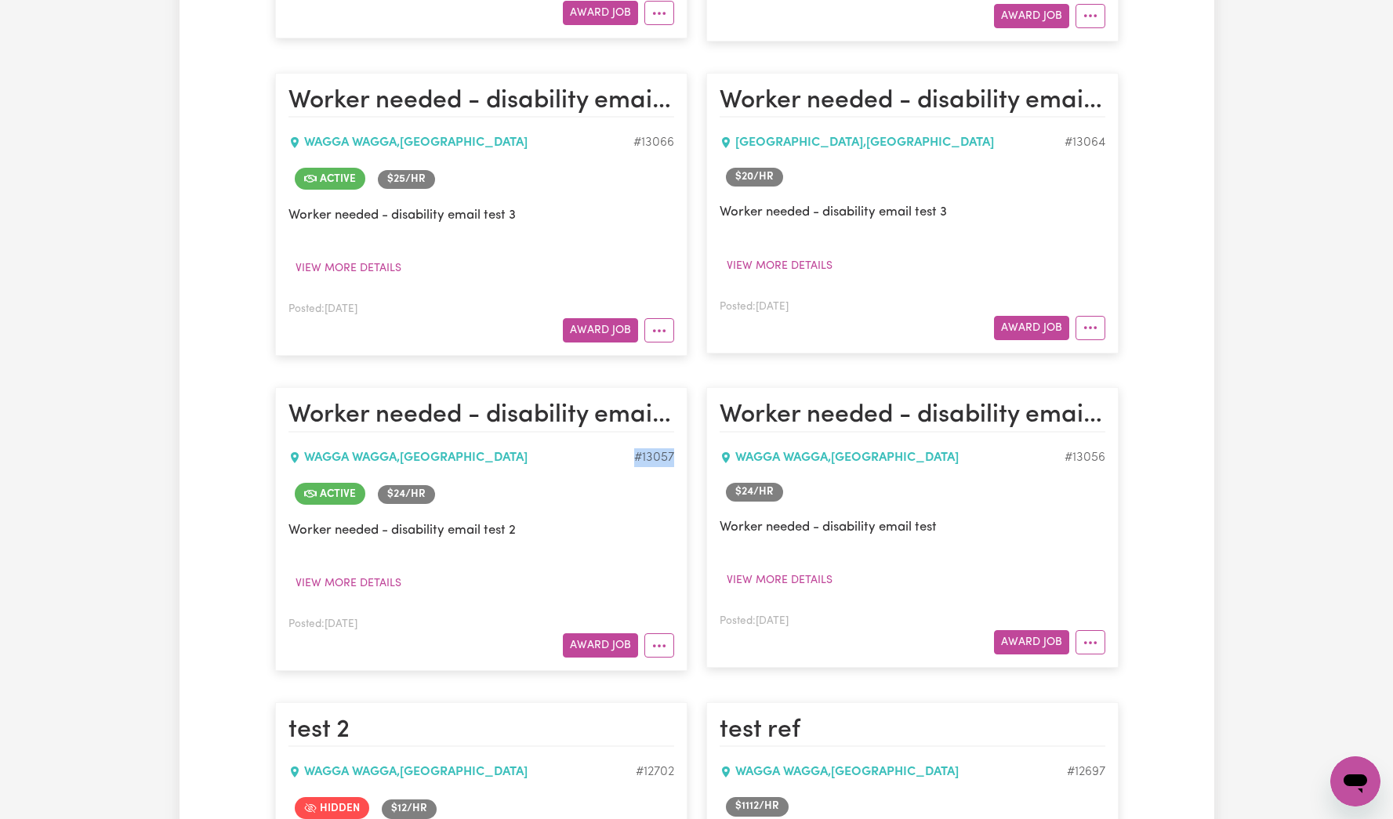
drag, startPoint x: 634, startPoint y: 459, endPoint x: 673, endPoint y: 459, distance: 38.4
click at [673, 459] on div "# 13057" at bounding box center [654, 458] width 40 height 19
copy div "# 13057"
click at [655, 329] on icon "More options" at bounding box center [660, 331] width 16 height 16
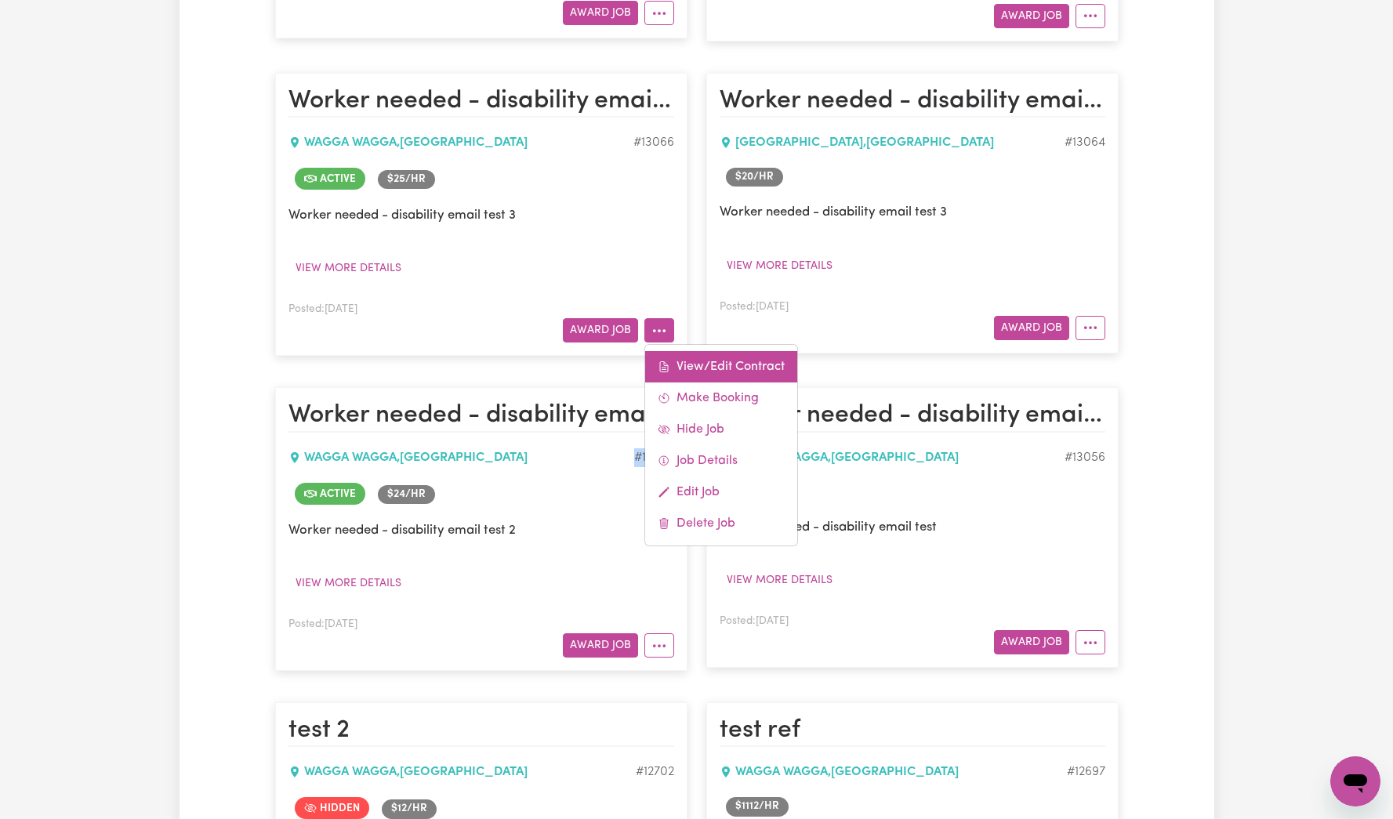
click at [679, 366] on link "View/Edit Contract" at bounding box center [721, 366] width 152 height 31
select select "WEEKDAY_DAYTIME"
select select "ASSISTANCE_SELF_CARE"
select select "ONE"
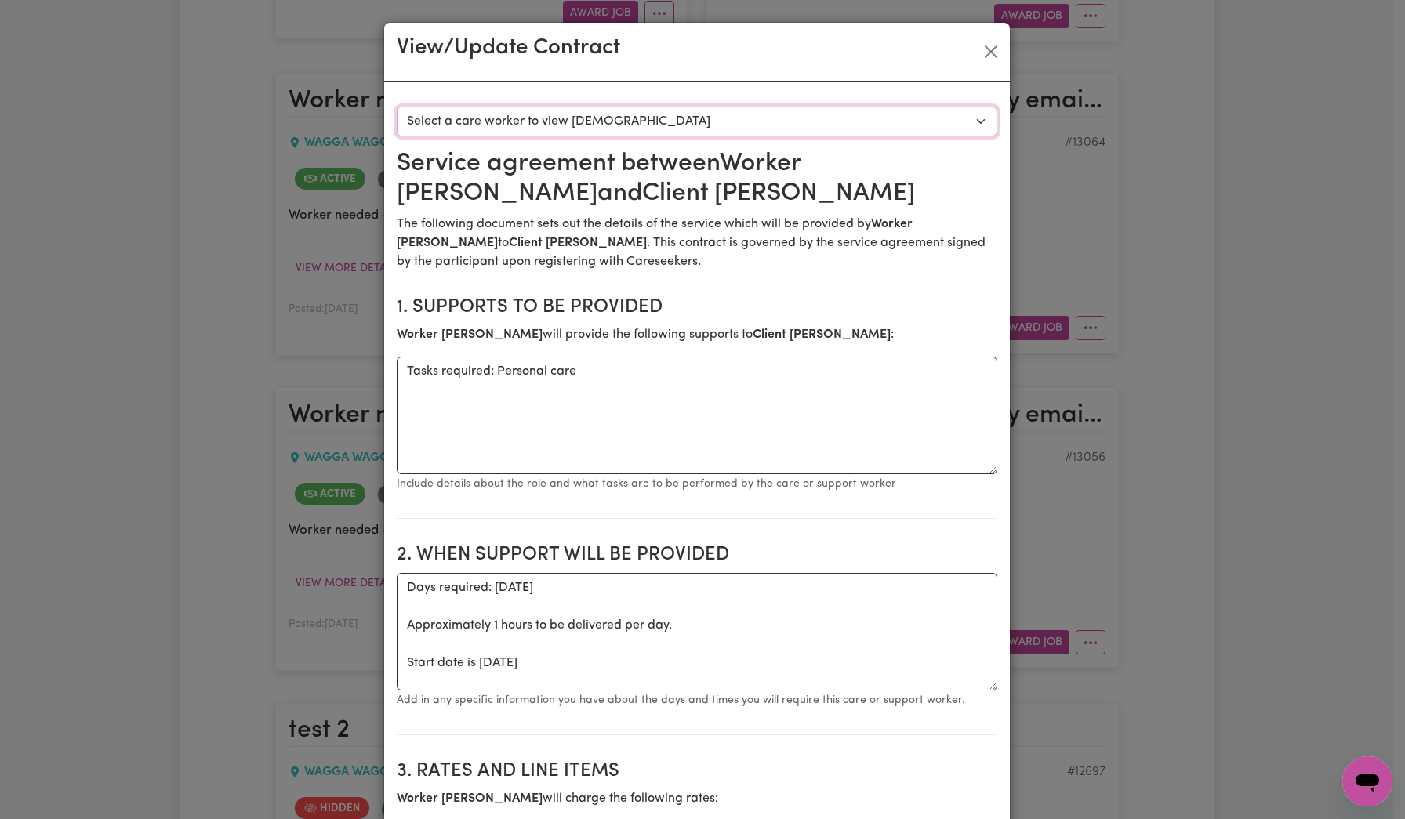
click at [600, 122] on select "Select a care worker to view [DEMOGRAPHIC_DATA] #9679 - Worker [PERSON_NAME] ([…" at bounding box center [697, 122] width 601 height 30
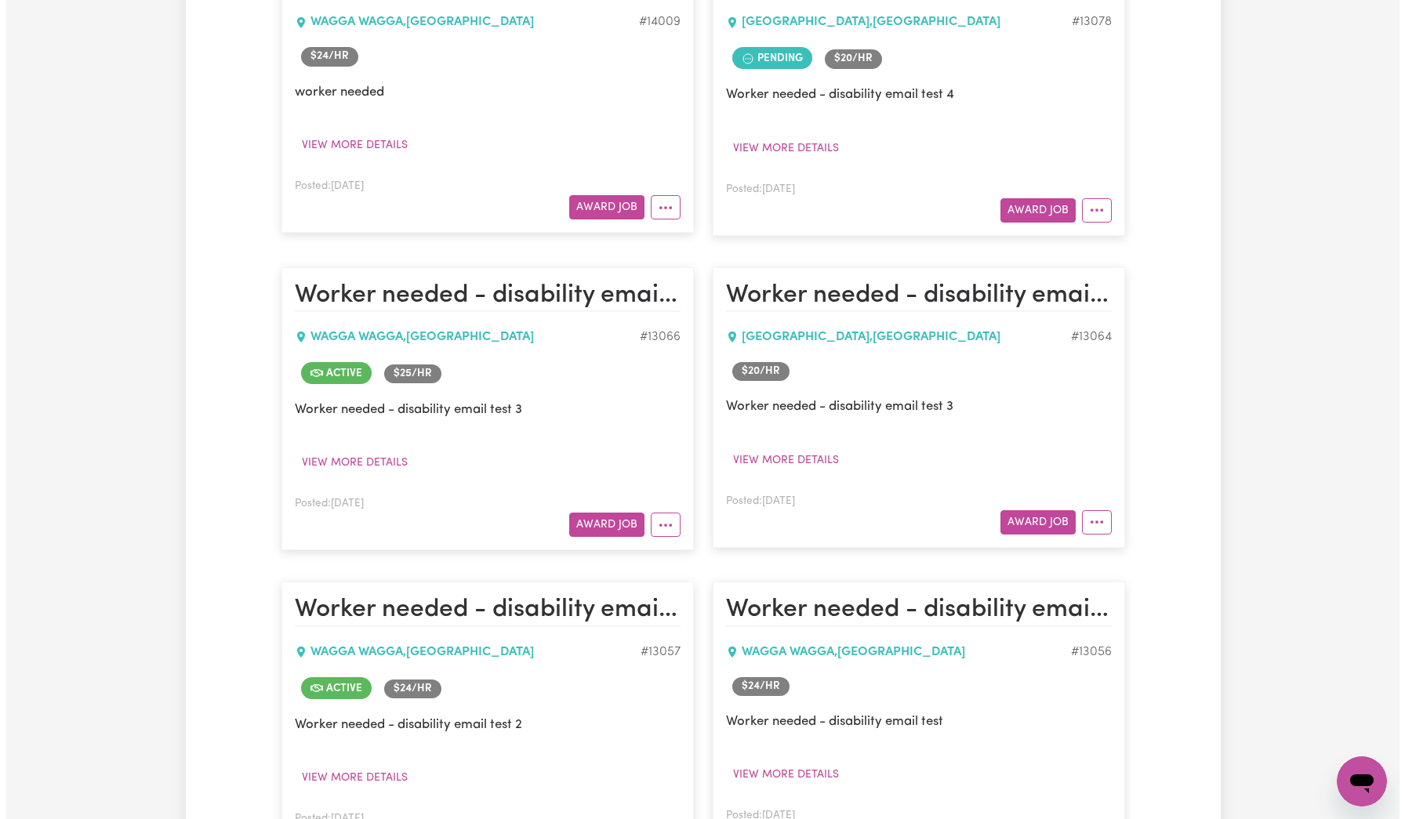
scroll to position [4252, 0]
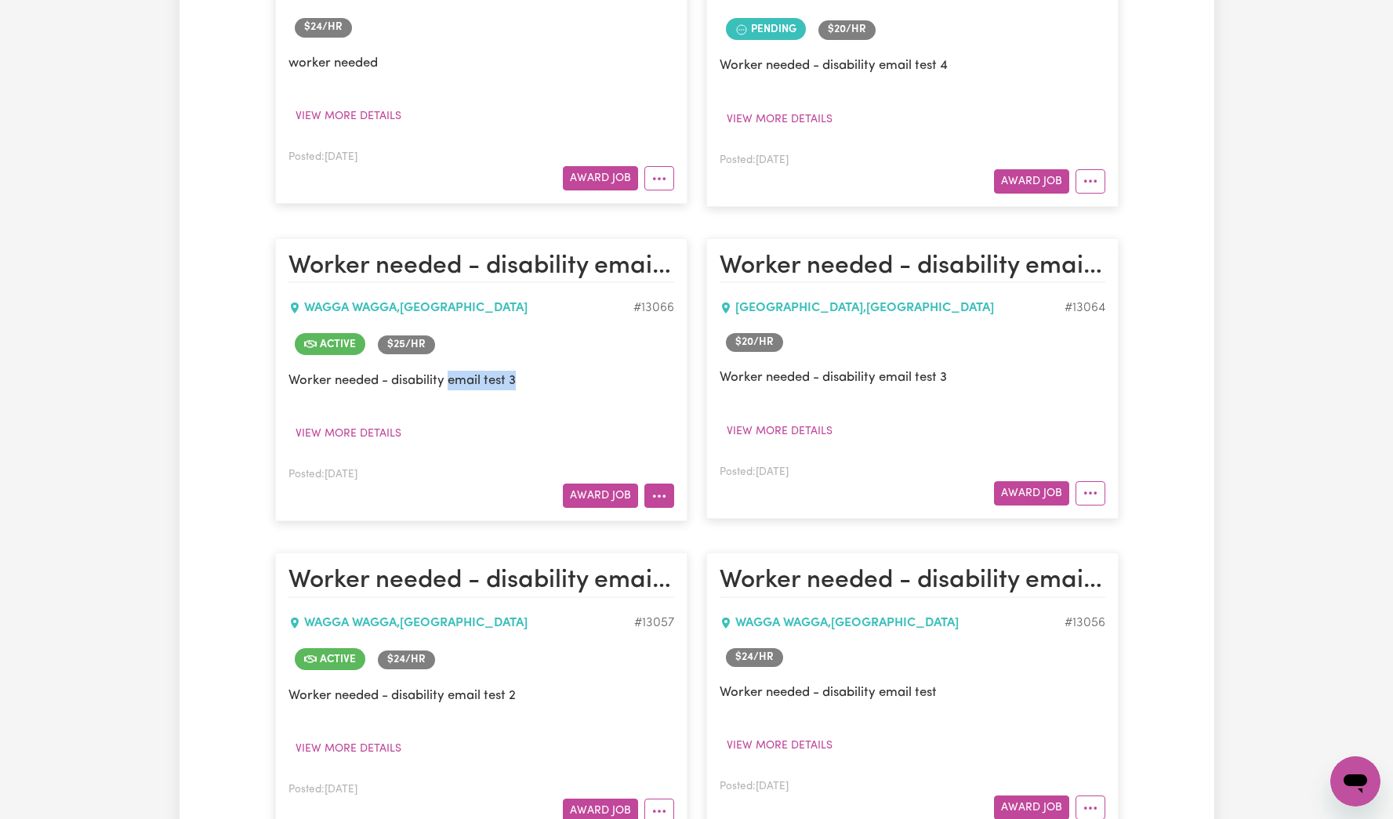
click at [661, 493] on icon "More options" at bounding box center [660, 497] width 16 height 16
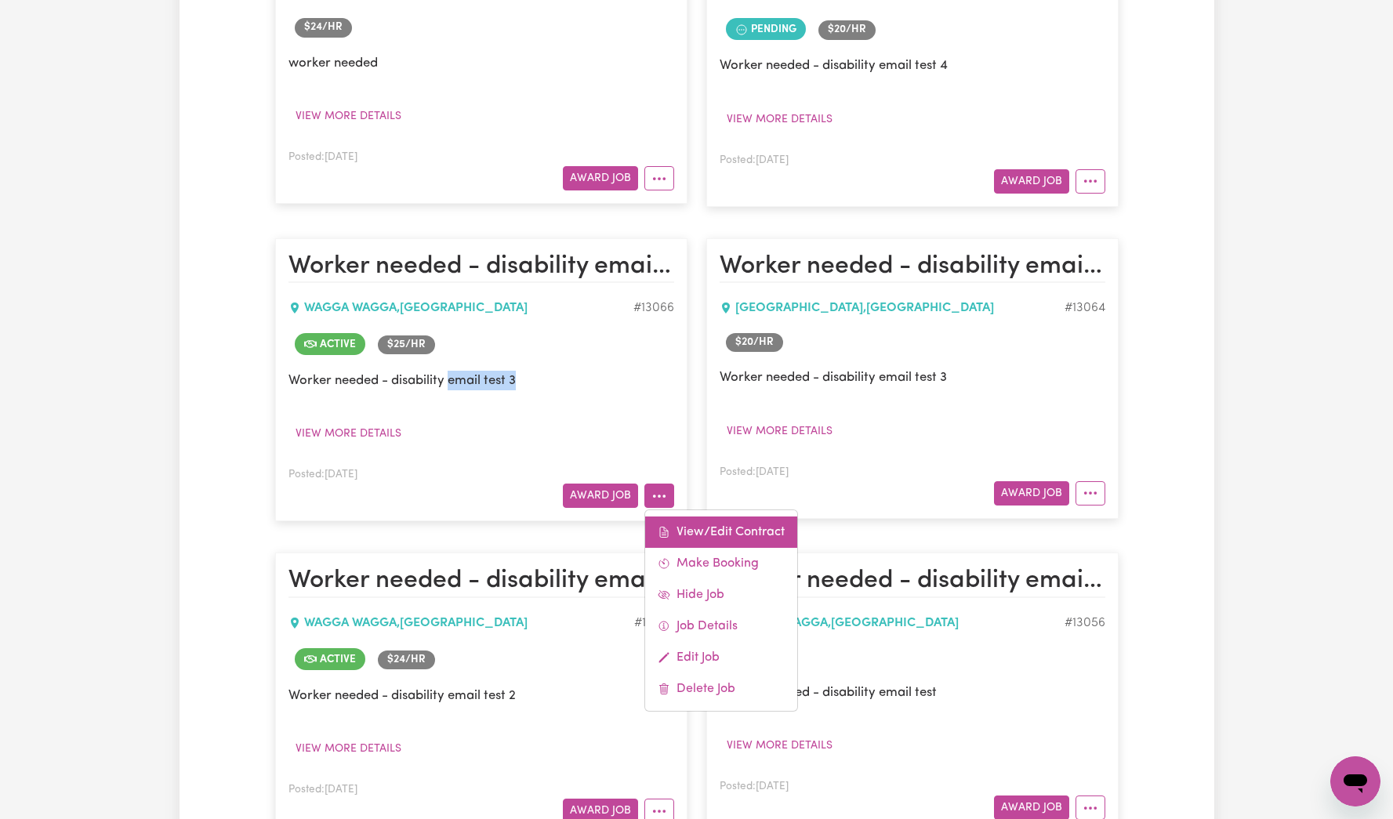
click at [720, 521] on link "View/Edit Contract" at bounding box center [721, 532] width 152 height 31
select select "WEEKDAY_DAYTIME"
select select "ASSISTANCE_SELF_CARE"
select select "ONE"
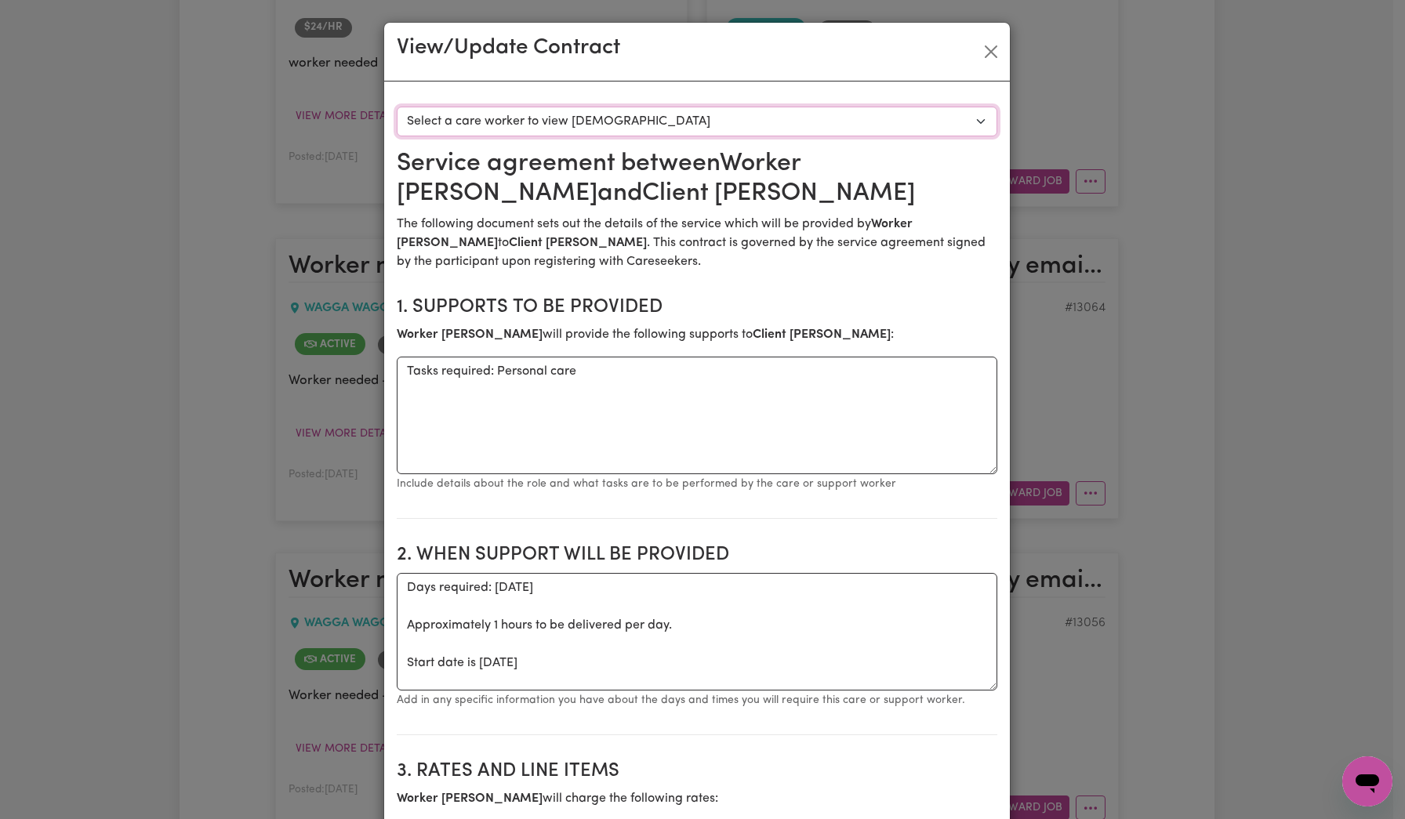
click at [698, 124] on select "Select a care worker to view [DEMOGRAPHIC_DATA] #9679 - Worker [PERSON_NAME] ([…" at bounding box center [697, 122] width 601 height 30
select select "9291"
click at [397, 107] on select "Select a care worker to view [DEMOGRAPHIC_DATA] #9679 - Worker [PERSON_NAME] ([…" at bounding box center [697, 122] width 601 height 30
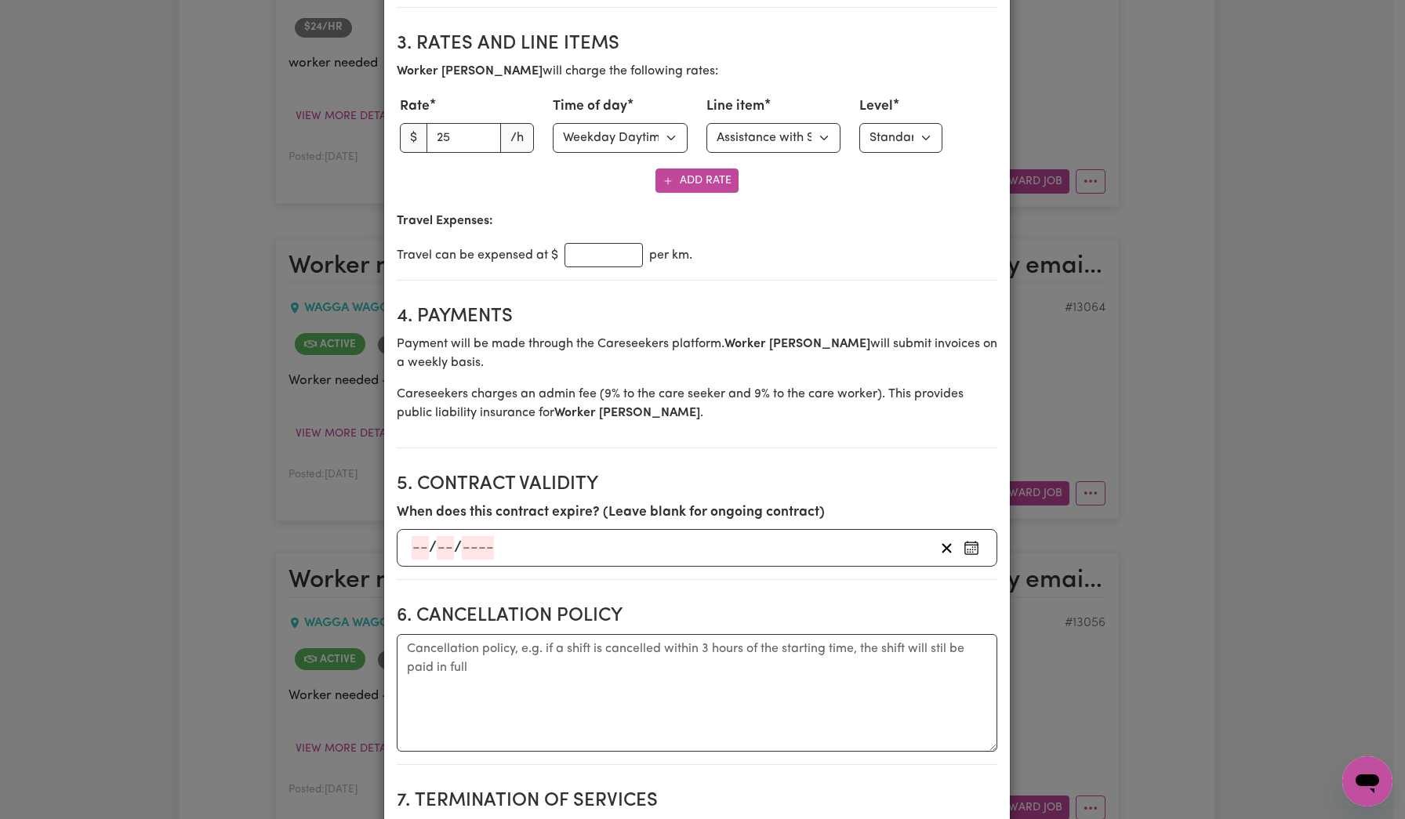
scroll to position [722, 0]
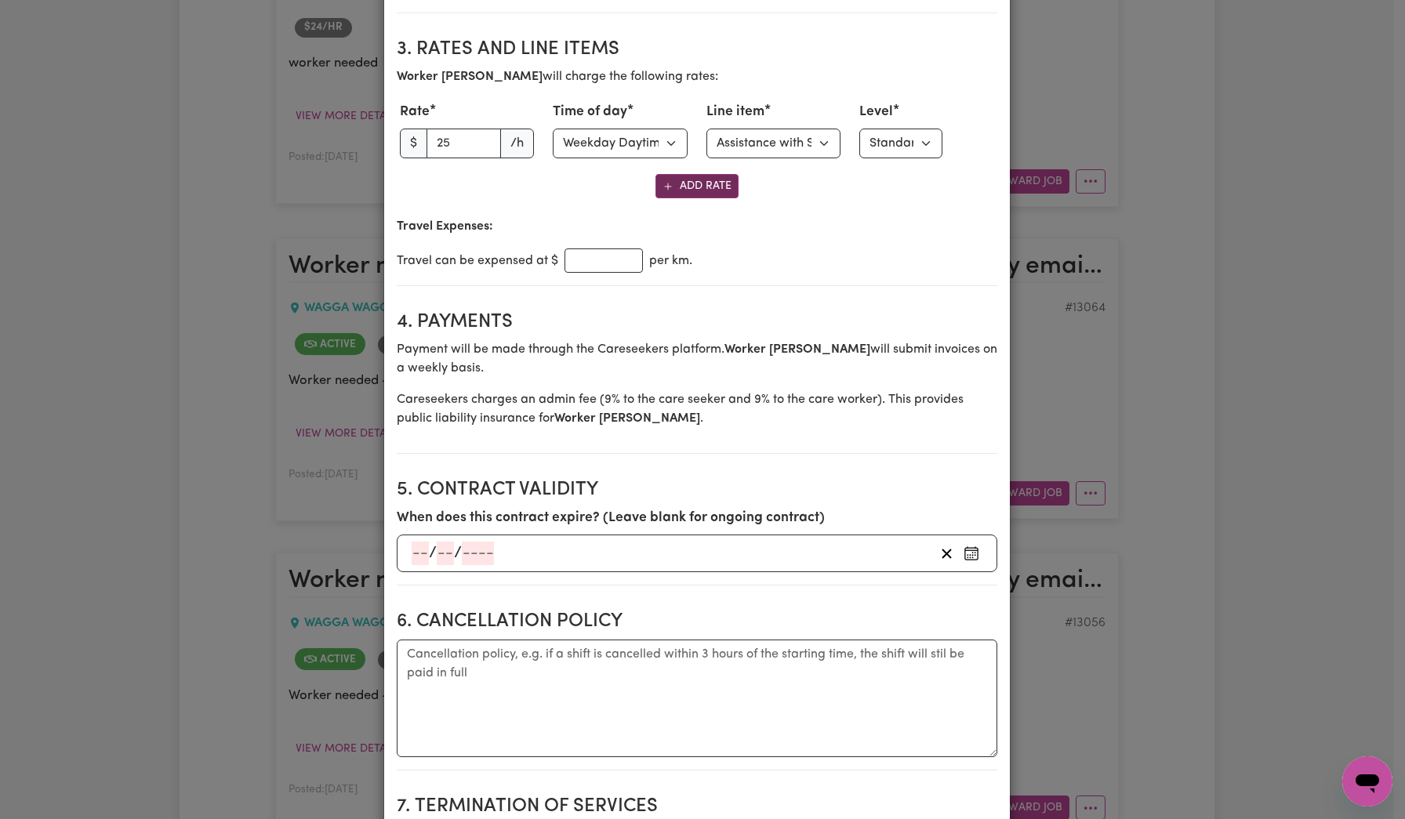
click at [703, 188] on button "Add Rate" at bounding box center [697, 186] width 83 height 24
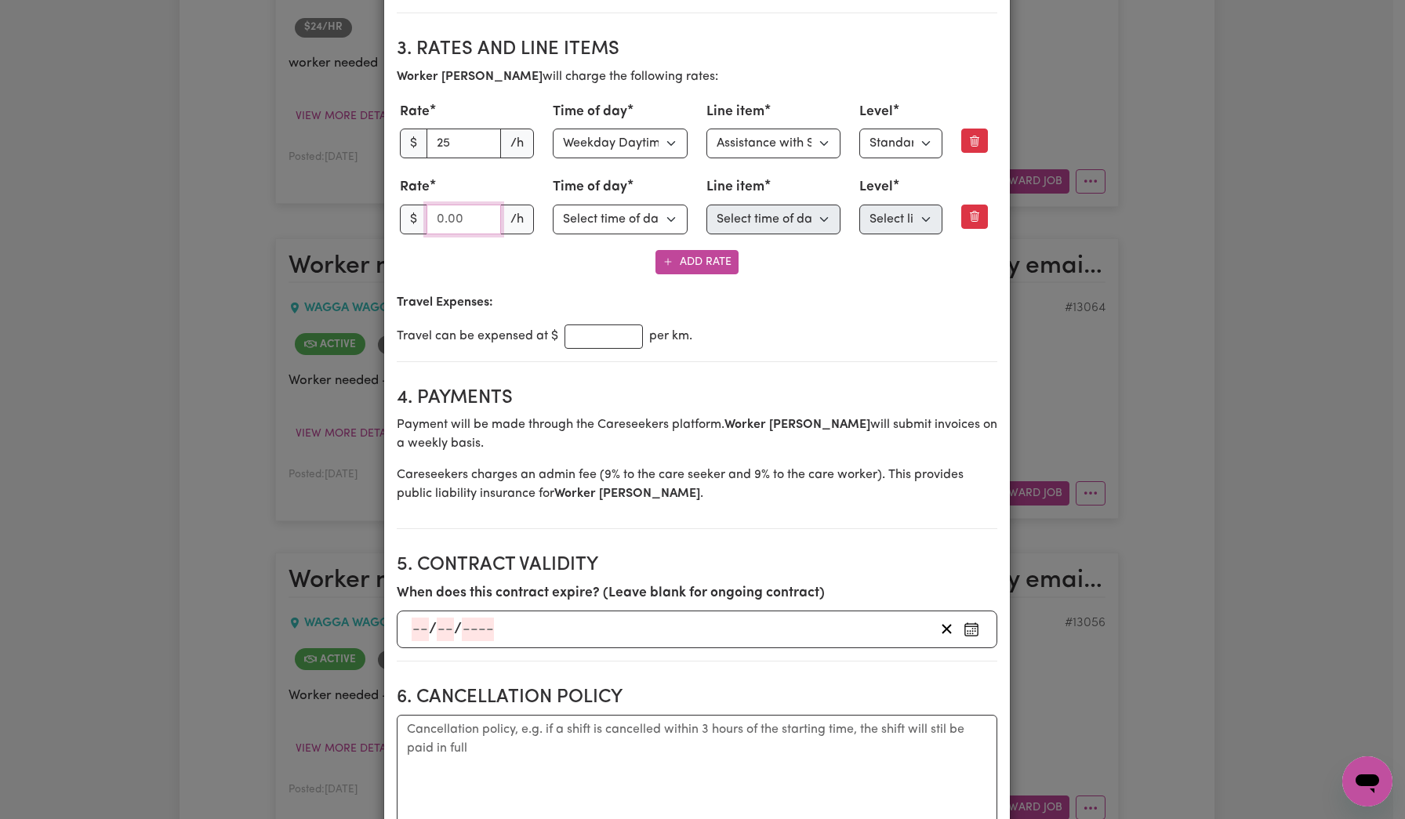
click at [463, 224] on input "number" at bounding box center [464, 220] width 75 height 30
type input "27"
click at [627, 223] on select "Select time of day Weekday Daytime Weekday Evening [DATE] [DATE] Public Holiday…" at bounding box center [620, 220] width 135 height 30
select select "WEEKDAY_EVENING"
click at [553, 205] on select "Select time of day Weekday Daytime Weekday Evening [DATE] [DATE] Public Holiday…" at bounding box center [620, 220] width 135 height 30
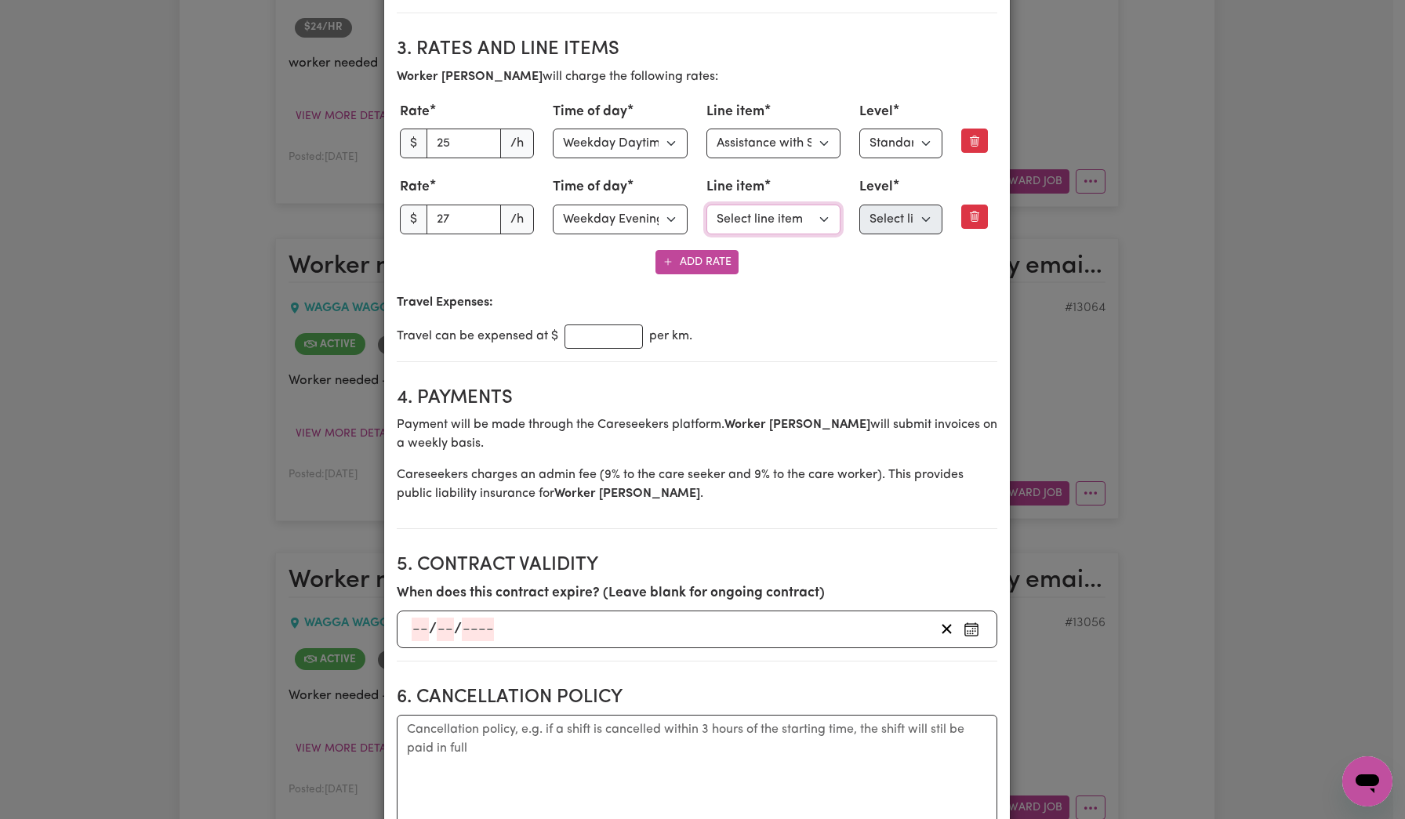
click at [760, 230] on select "Select line item Assistance with Self Care Activities Assistance with personal …" at bounding box center [774, 220] width 135 height 30
select select "PERSONAL_DOMESTIC_ACTIVITIES"
click at [707, 205] on select "Select line item Assistance with Self Care Activities Assistance with personal …" at bounding box center [774, 220] width 135 height 30
click at [883, 228] on select "Select line item first Standard Level 1 High Intensity Level 2" at bounding box center [900, 220] width 83 height 30
select select "ONE"
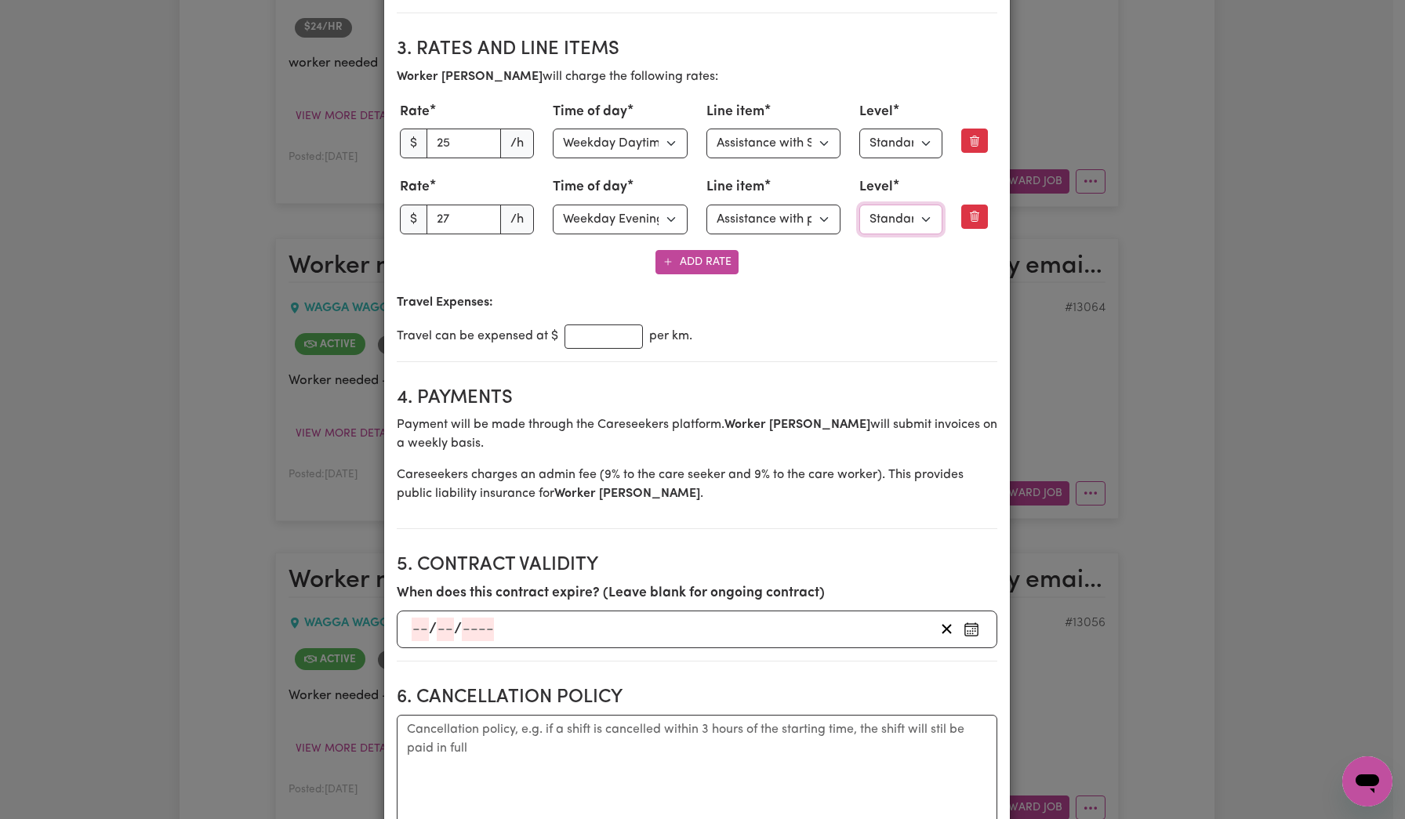
click at [859, 205] on select "Select level Standard Level 1" at bounding box center [900, 220] width 83 height 30
click at [574, 336] on input "number" at bounding box center [604, 337] width 78 height 24
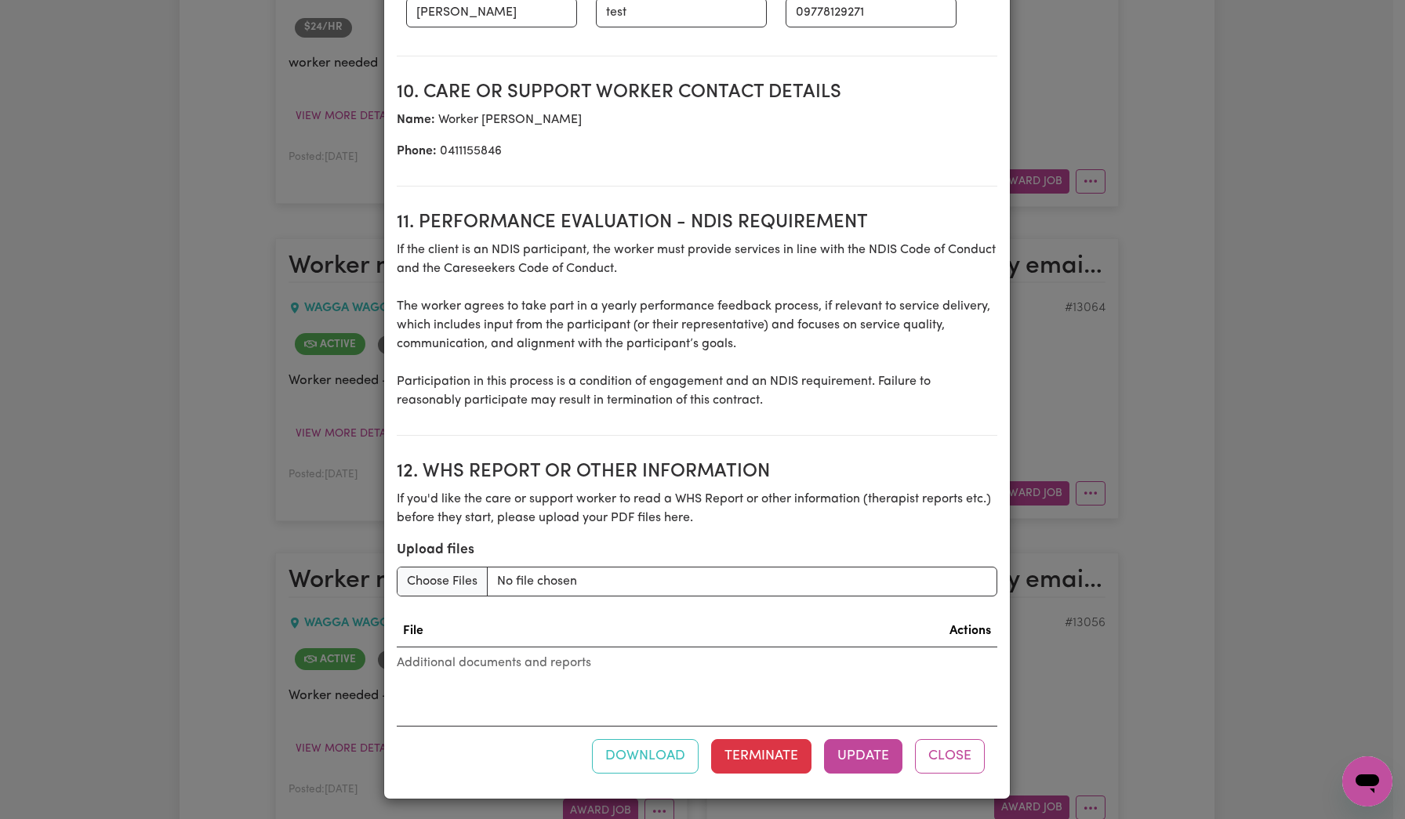
scroll to position [2033, 0]
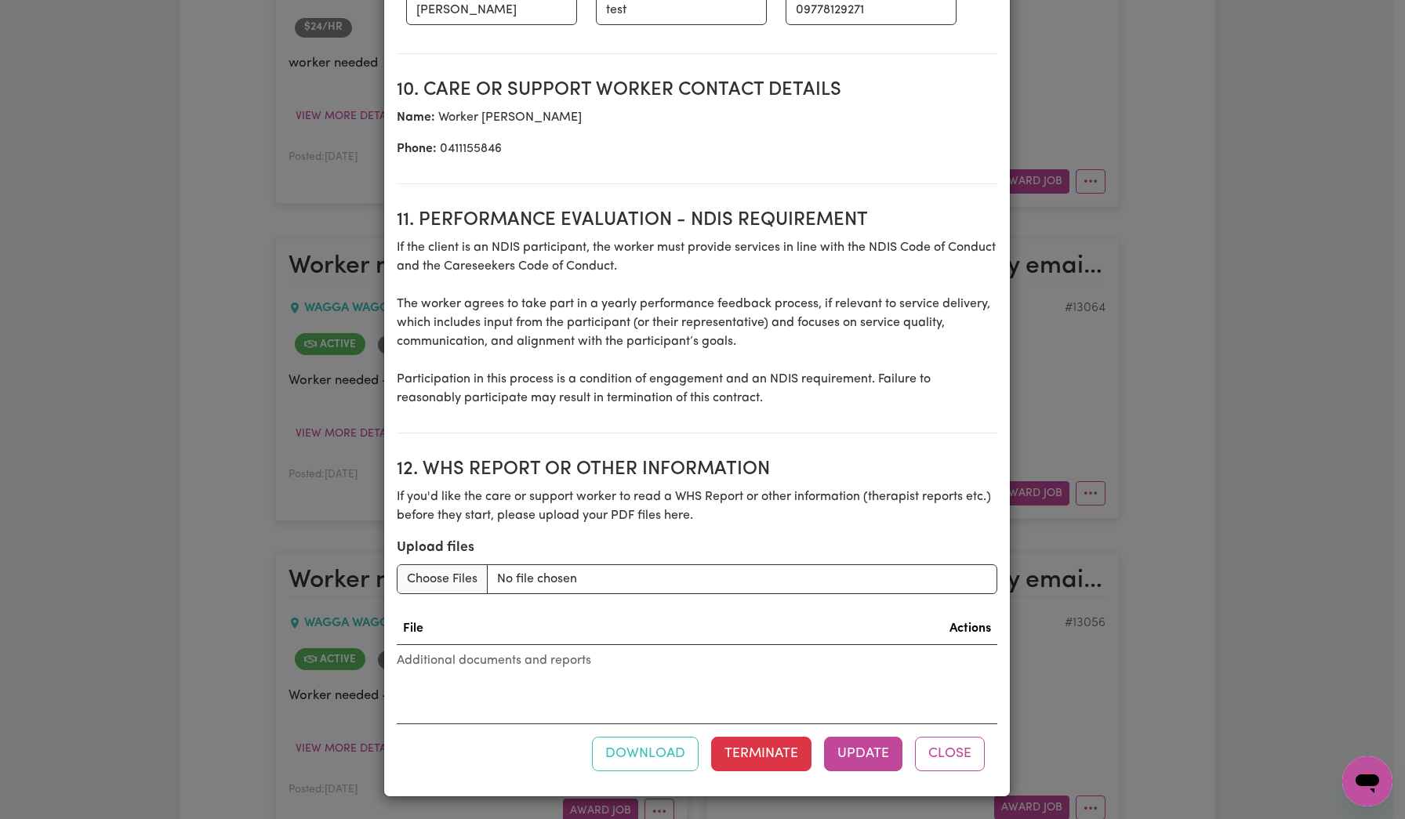
type input "11"
click at [870, 751] on button "Update" at bounding box center [863, 754] width 78 height 35
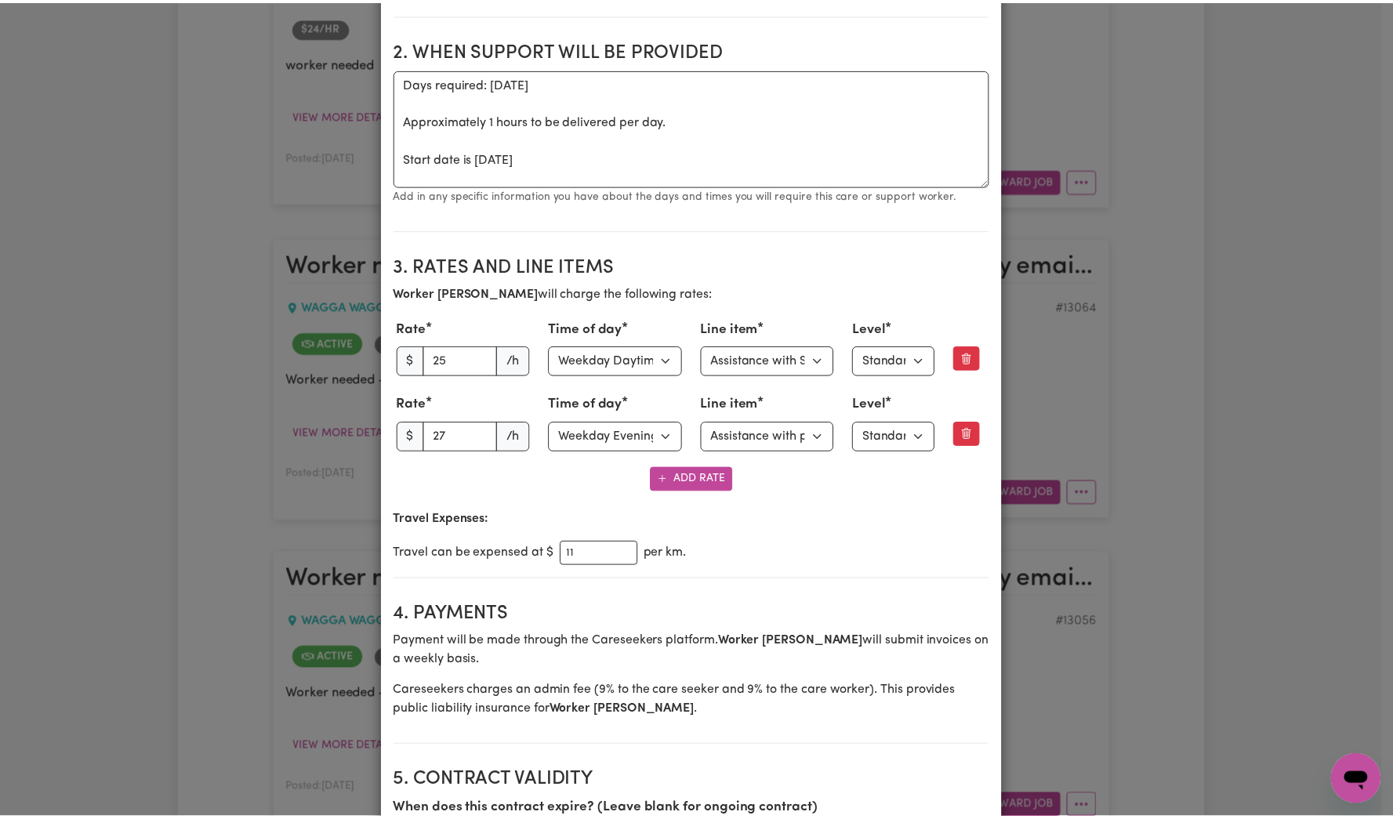
scroll to position [0, 0]
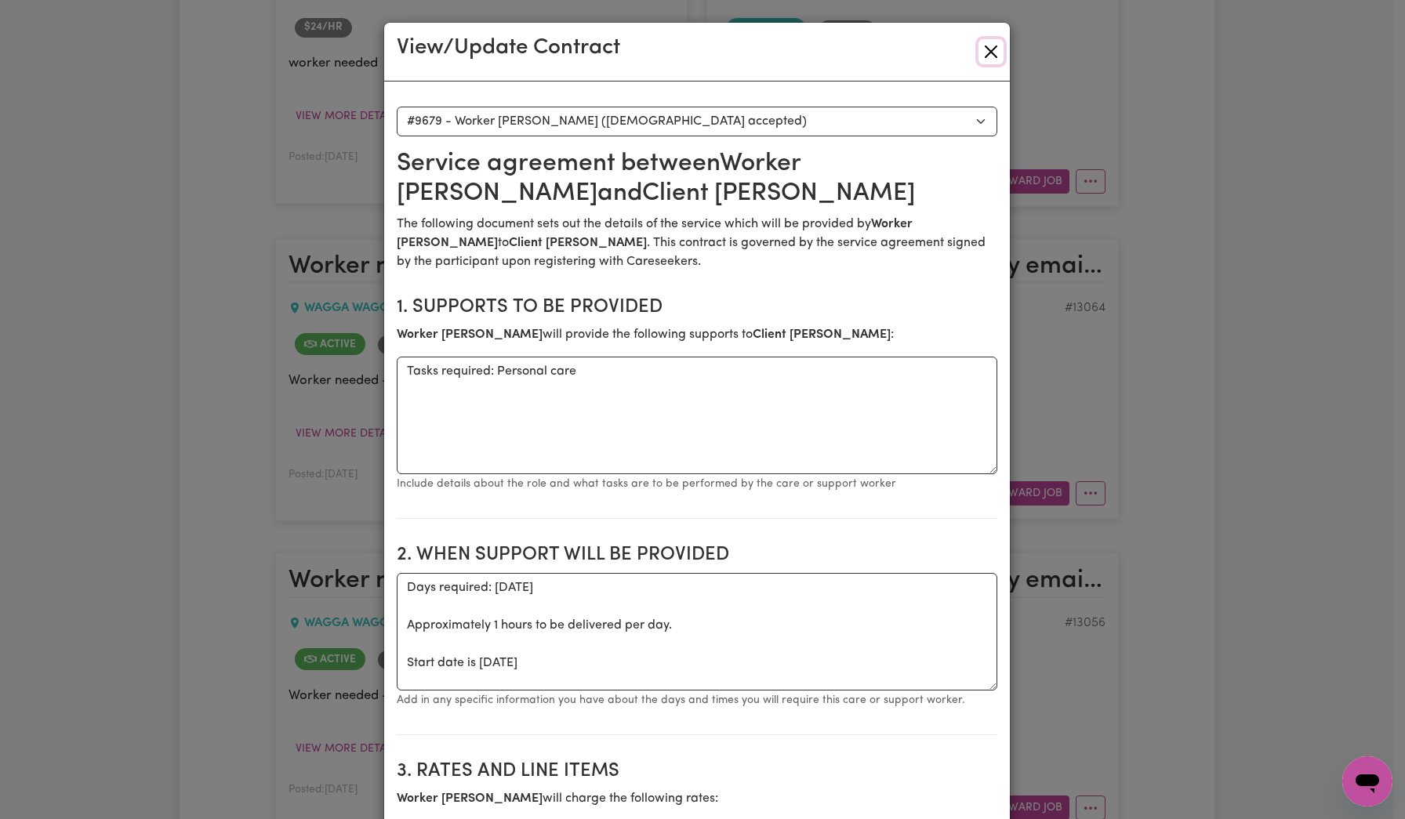
click at [979, 49] on button "Close" at bounding box center [991, 51] width 25 height 25
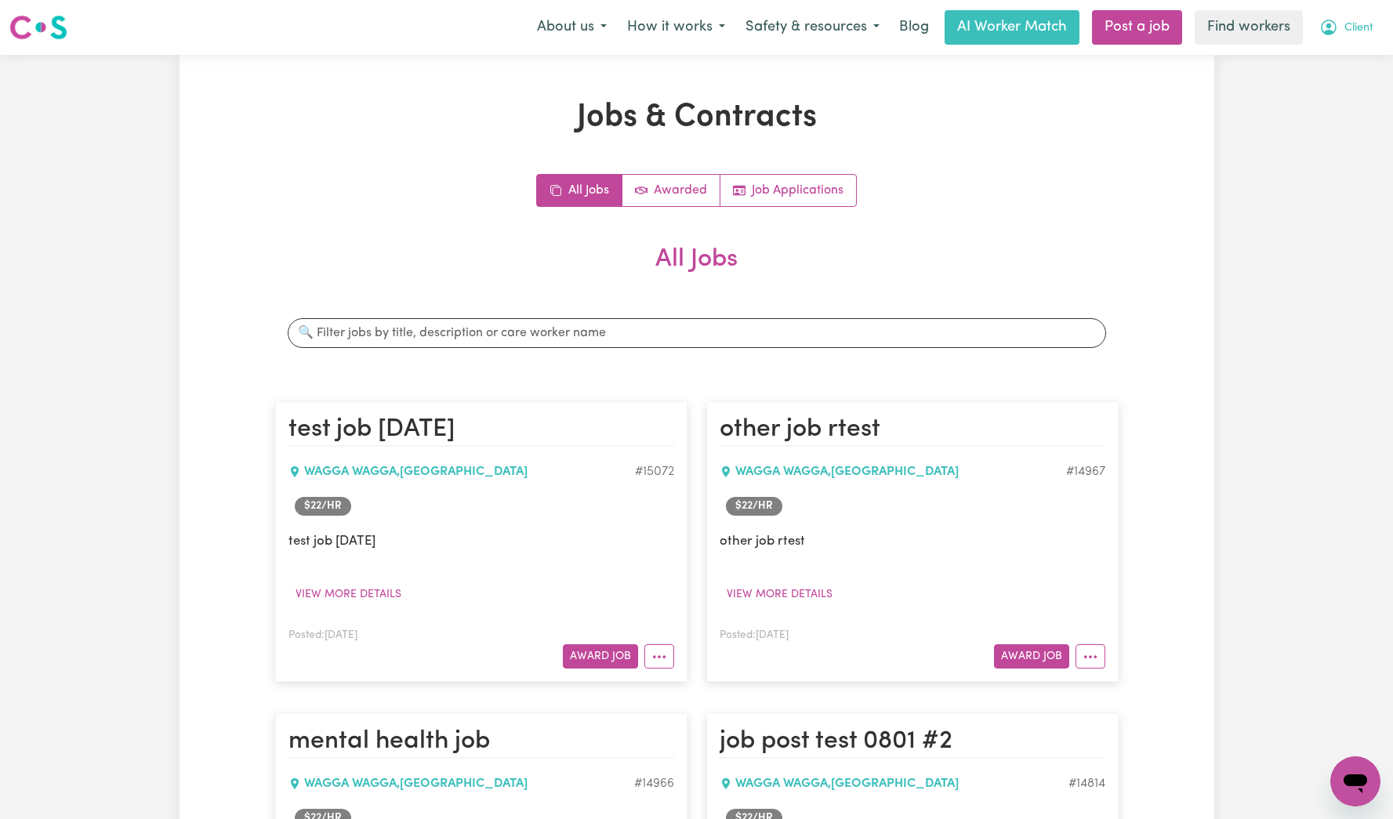
click at [1353, 25] on span "Client" at bounding box center [1359, 28] width 29 height 17
click at [1323, 89] on link "Logout" at bounding box center [1321, 90] width 124 height 30
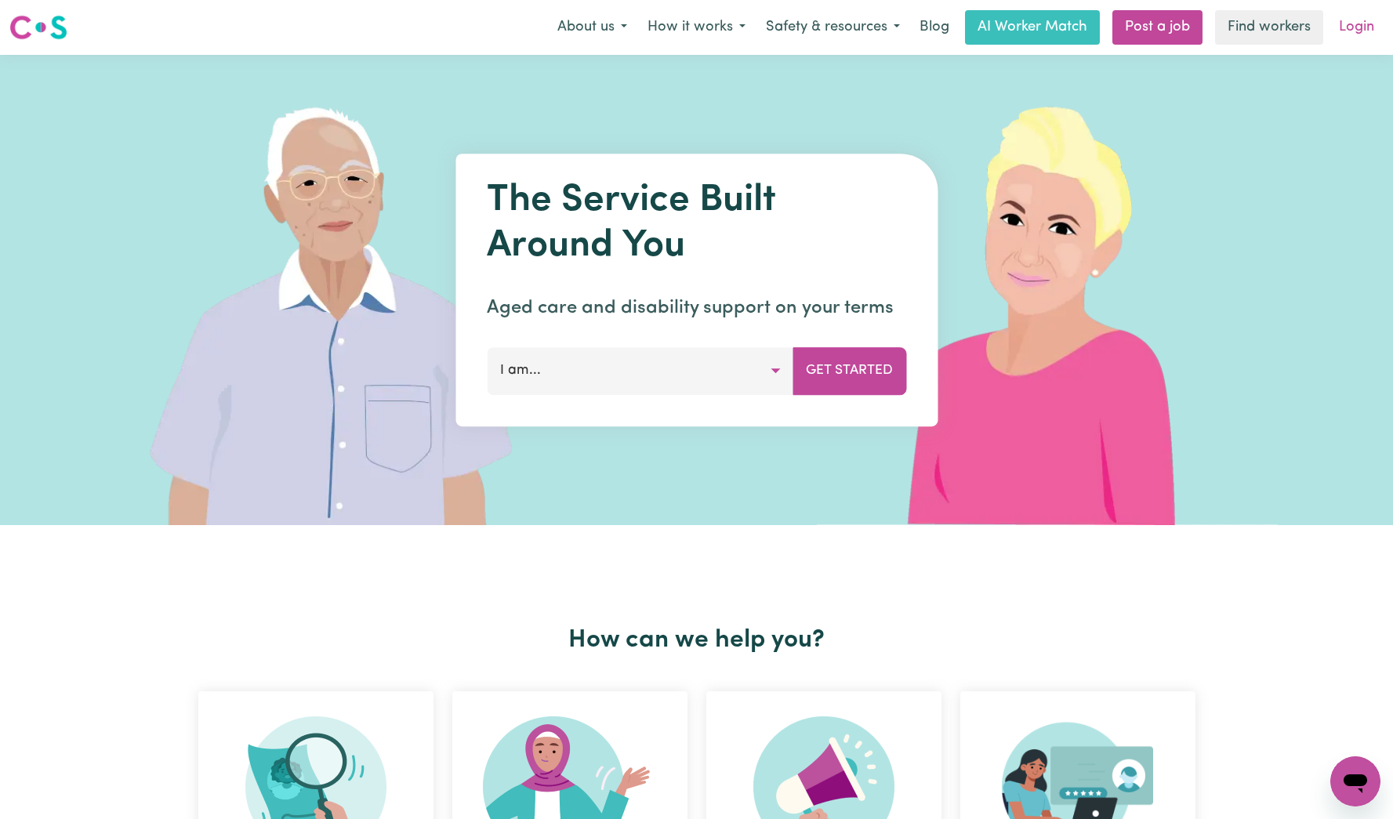
click at [1361, 20] on link "Login" at bounding box center [1357, 27] width 54 height 35
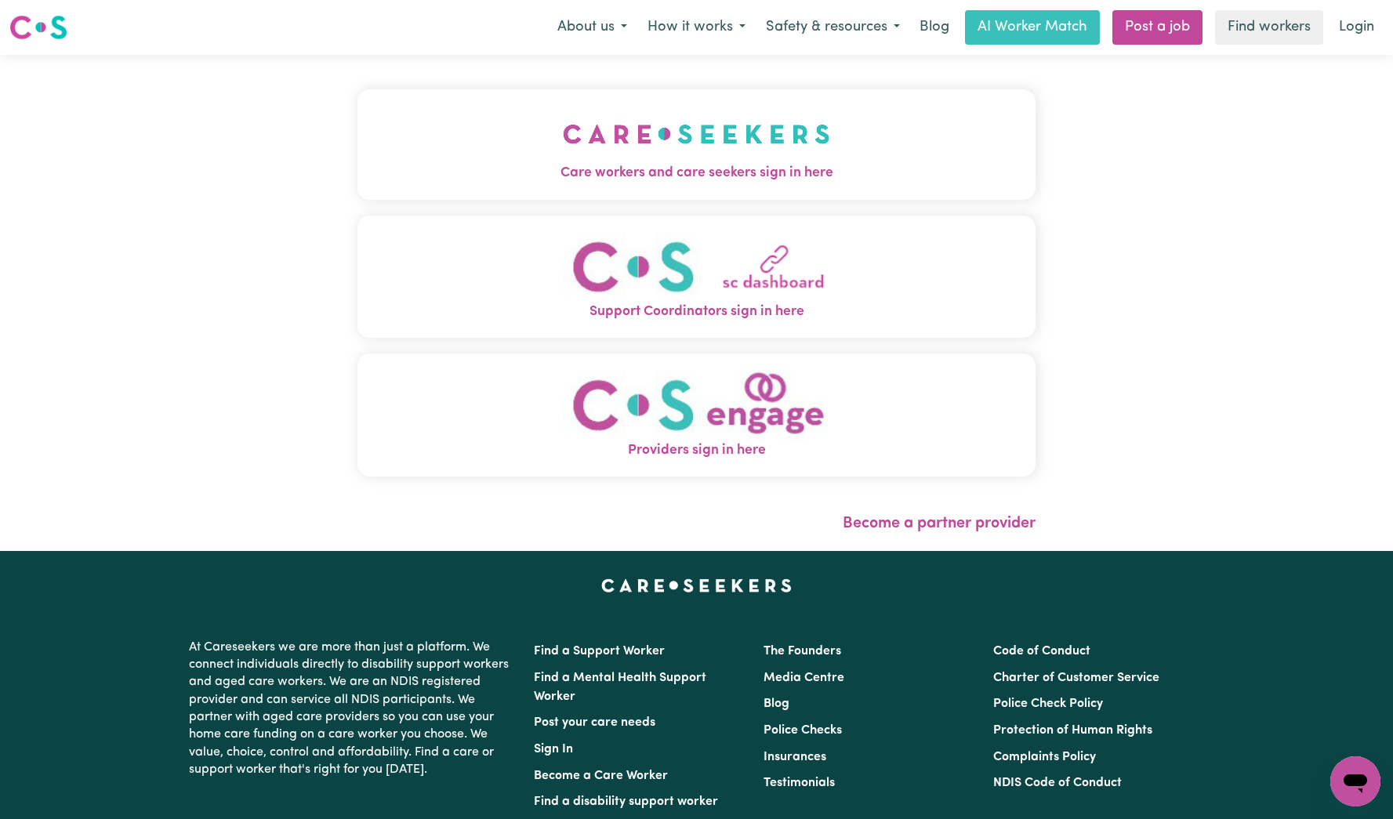
click at [613, 180] on span "Care workers and care seekers sign in here" at bounding box center [697, 173] width 678 height 20
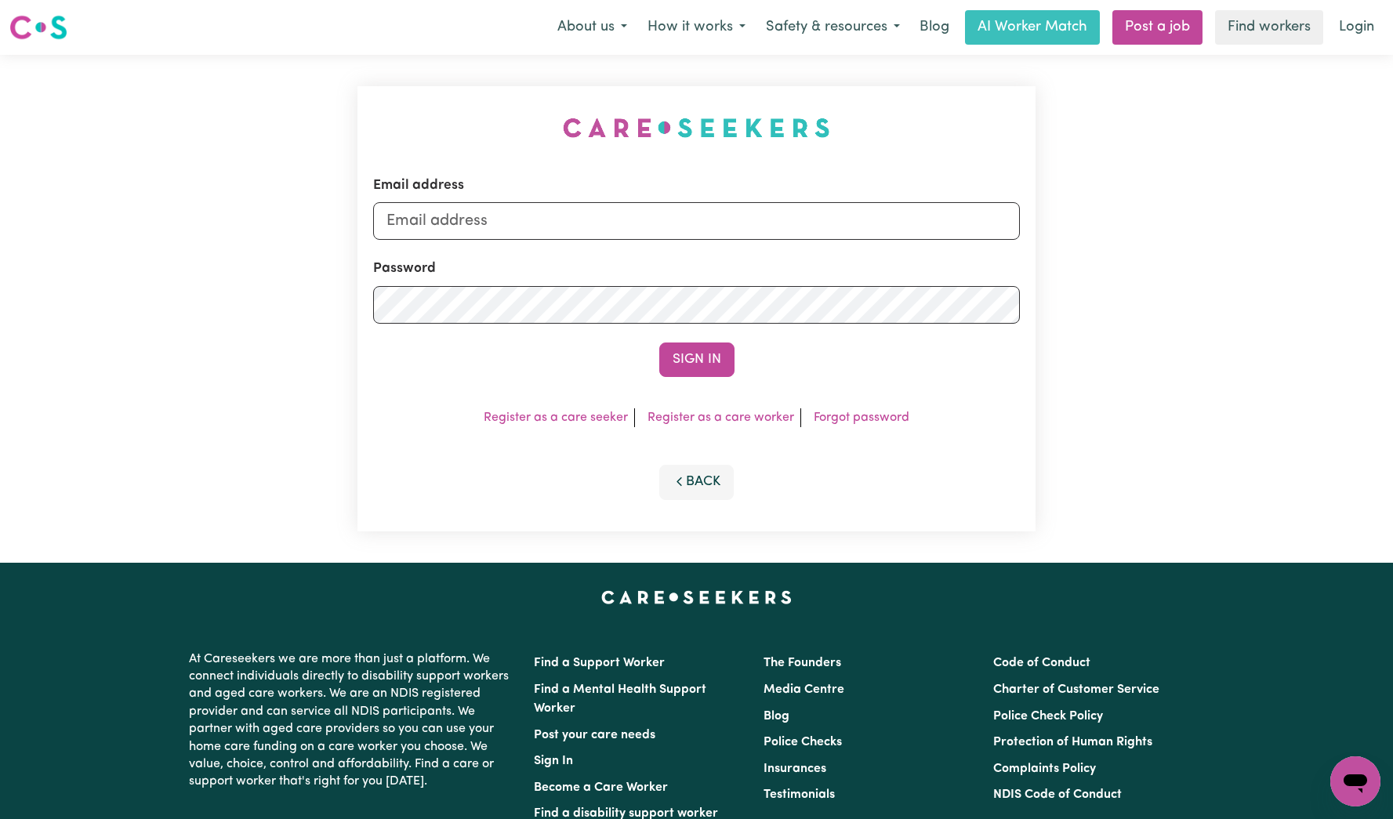
click at [721, 249] on form "Email address Password Sign In" at bounding box center [696, 277] width 647 height 202
click at [752, 218] on input "Email address" at bounding box center [696, 221] width 647 height 38
type input "[EMAIL_ADDRESS][DOMAIN_NAME]"
click at [699, 351] on button "Sign In" at bounding box center [696, 360] width 75 height 35
